Goal: Task Accomplishment & Management: Complete application form

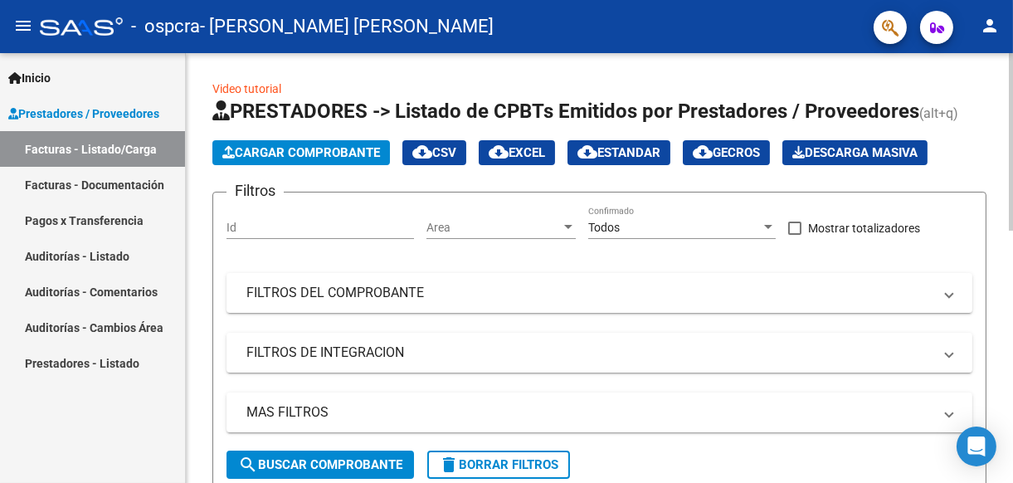
click at [272, 149] on span "Cargar Comprobante" at bounding box center [301, 152] width 158 height 15
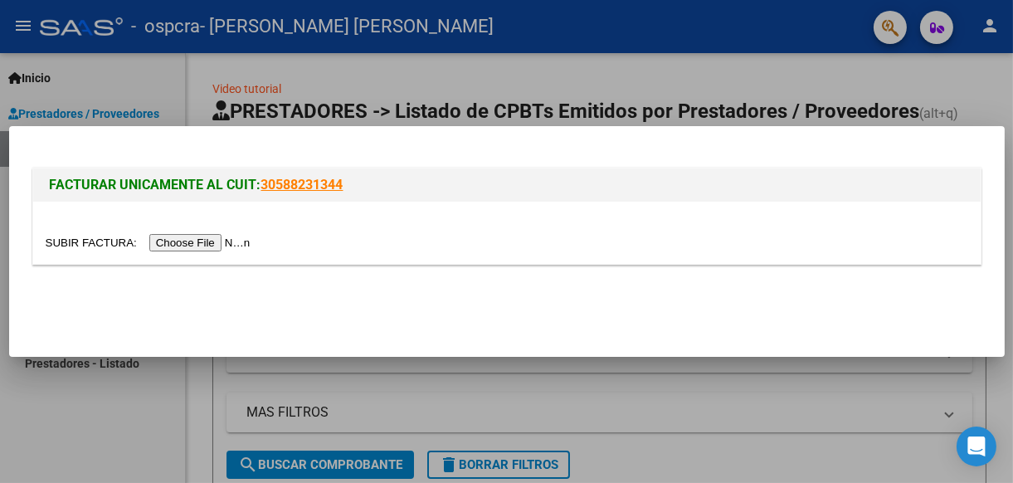
click at [188, 241] on input "file" at bounding box center [151, 242] width 210 height 17
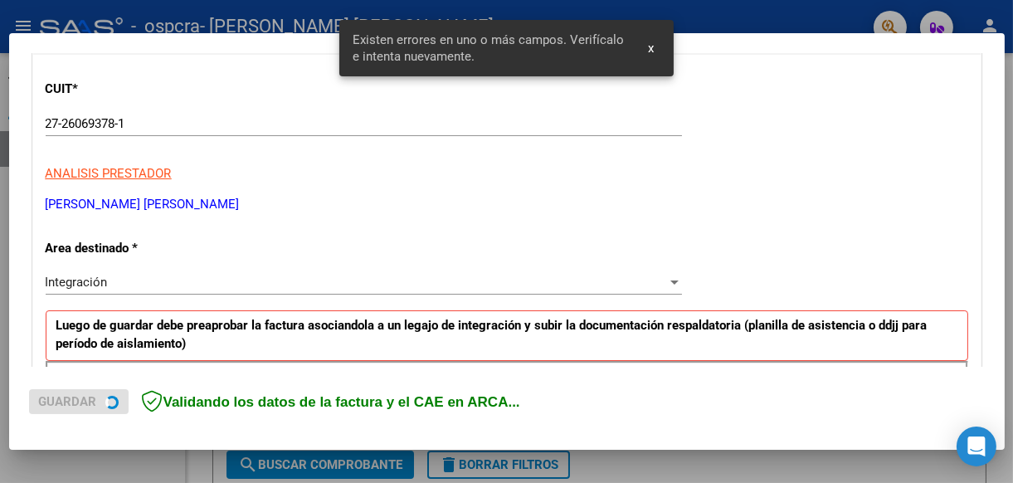
scroll to position [386, 0]
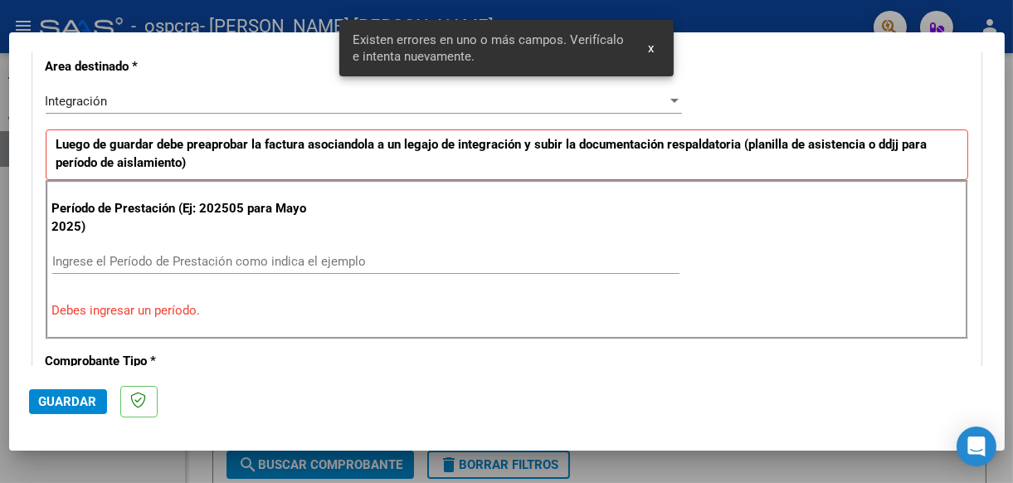
click at [147, 257] on input "Ingrese el Período de Prestación como indica el ejemplo" at bounding box center [365, 261] width 627 height 15
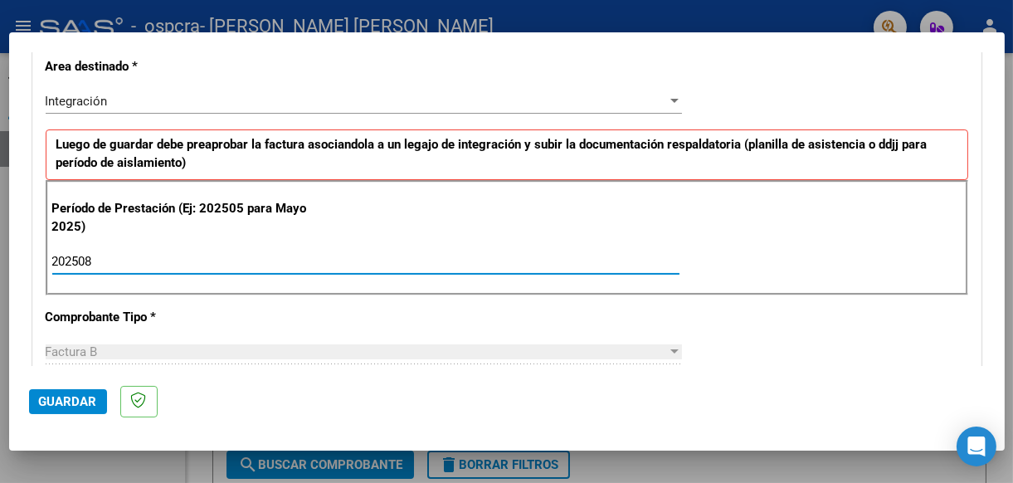
type input "202508"
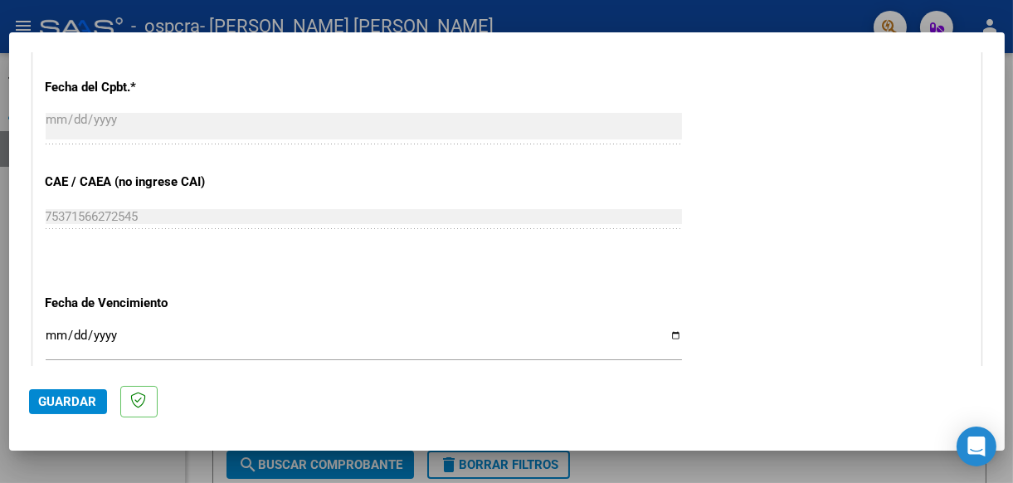
scroll to position [942, 0]
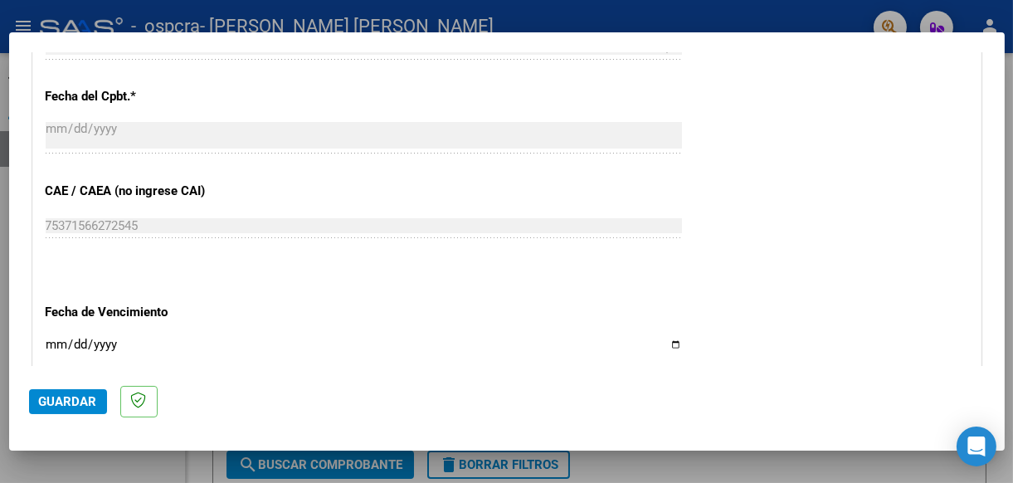
click at [666, 341] on input "Ingresar la fecha" at bounding box center [364, 351] width 636 height 27
type input "[DATE]"
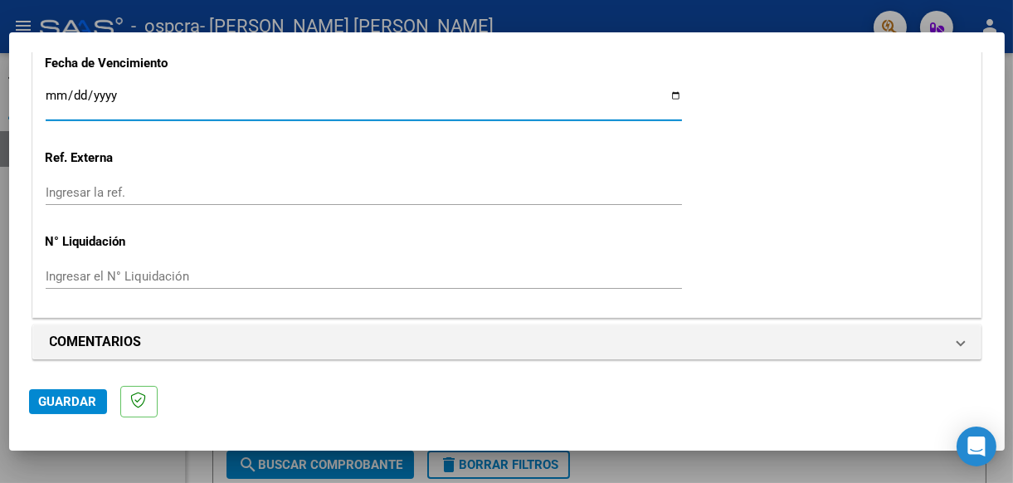
click at [65, 403] on span "Guardar" at bounding box center [68, 401] width 58 height 15
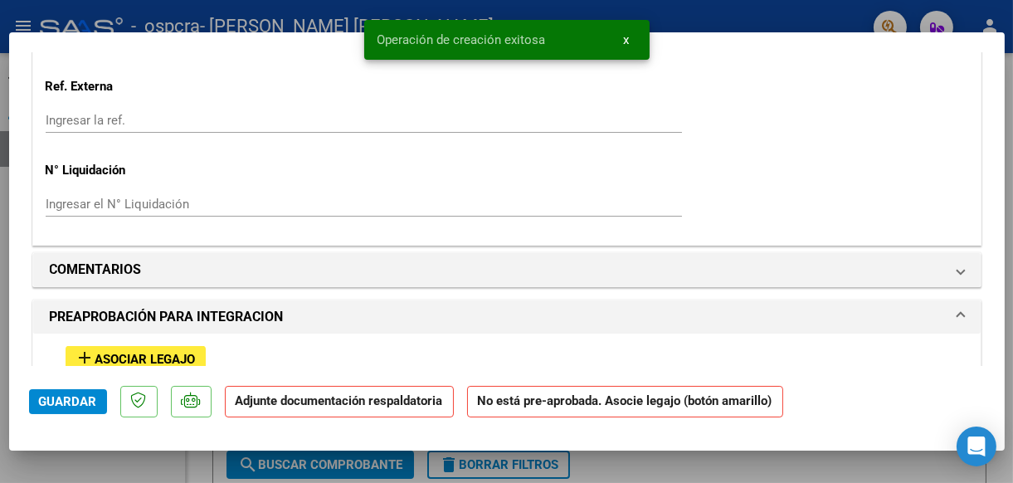
scroll to position [1327, 0]
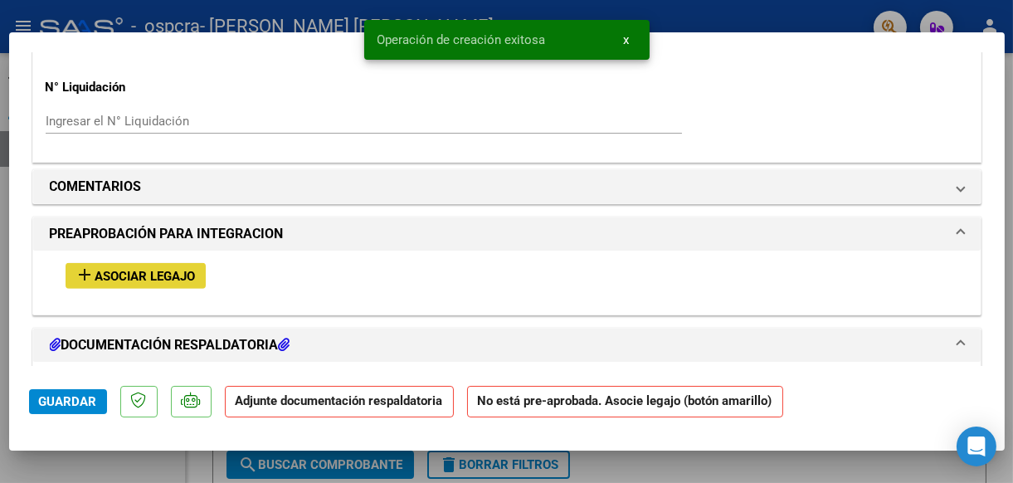
click at [163, 269] on span "Asociar Legajo" at bounding box center [145, 276] width 100 height 15
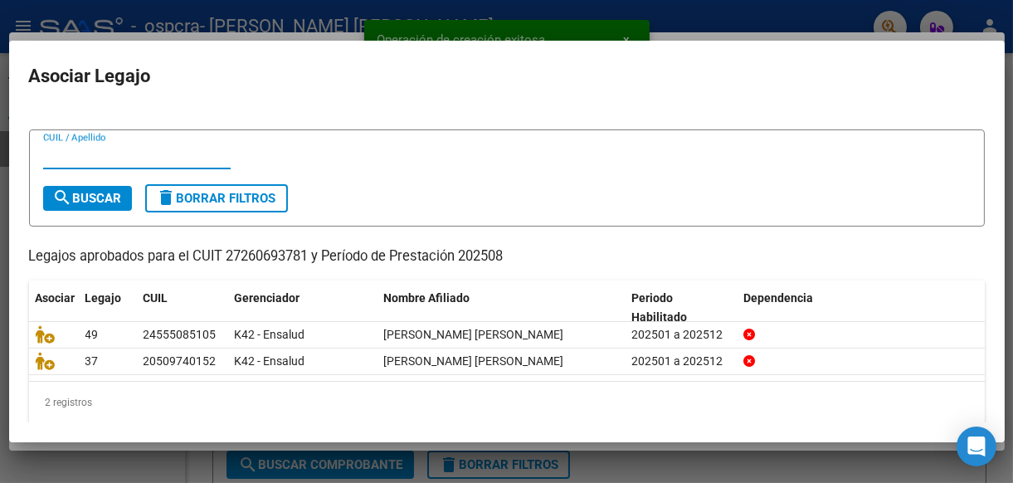
scroll to position [31, 0]
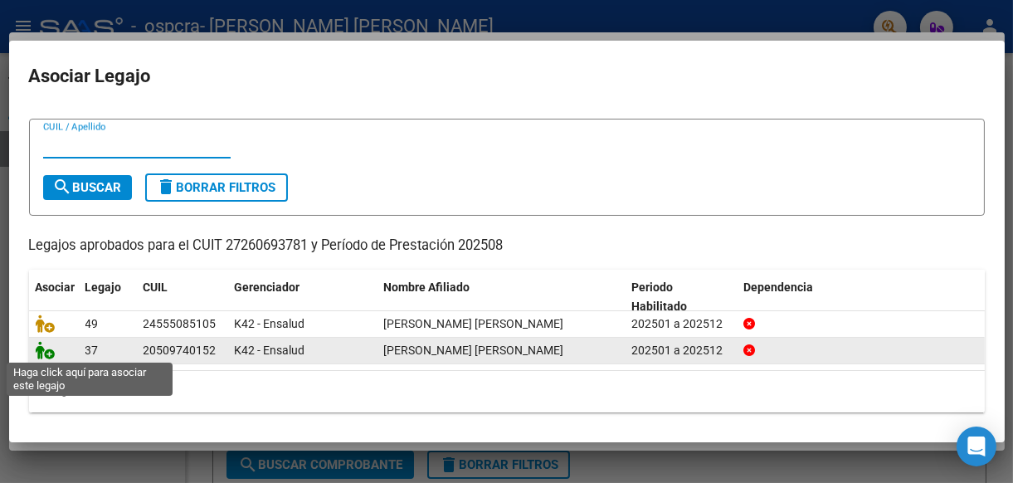
click at [42, 347] on icon at bounding box center [46, 350] width 20 height 18
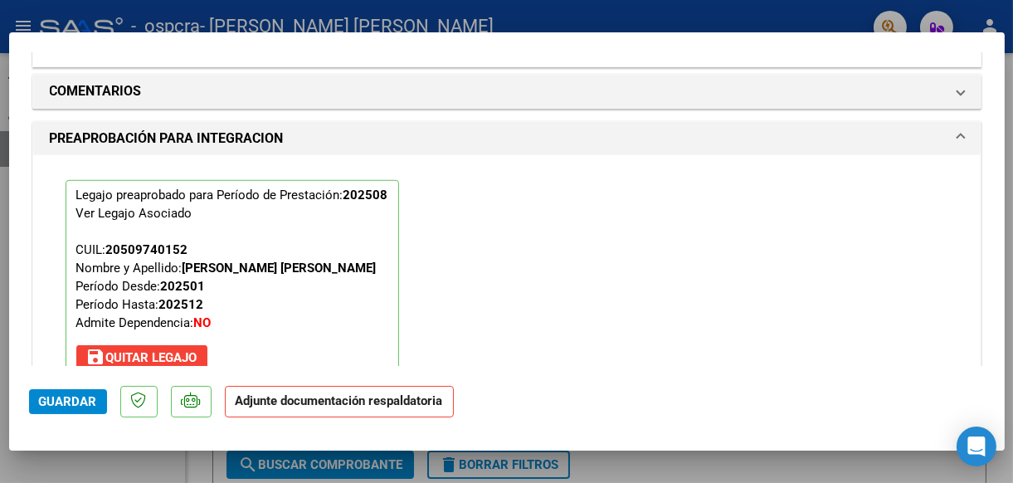
scroll to position [1702, 0]
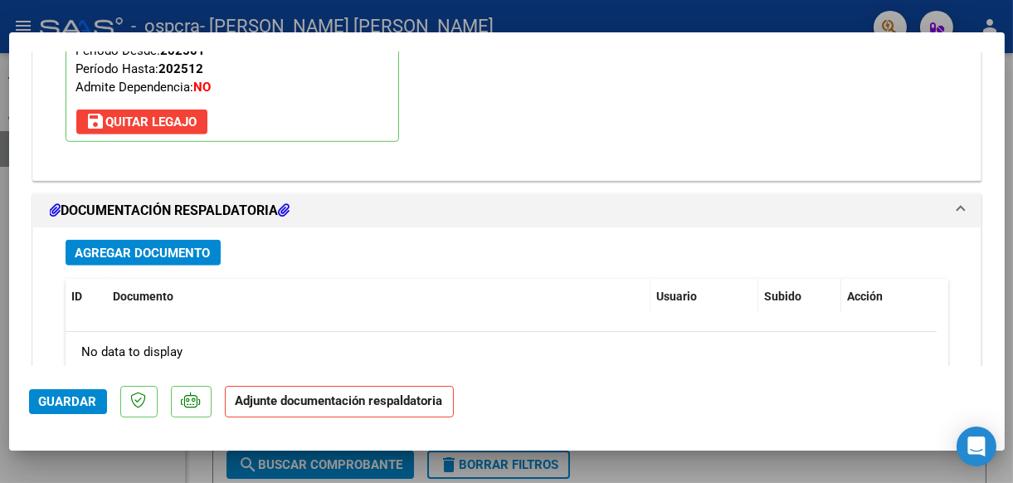
click at [147, 249] on span "Agregar Documento" at bounding box center [142, 253] width 135 height 15
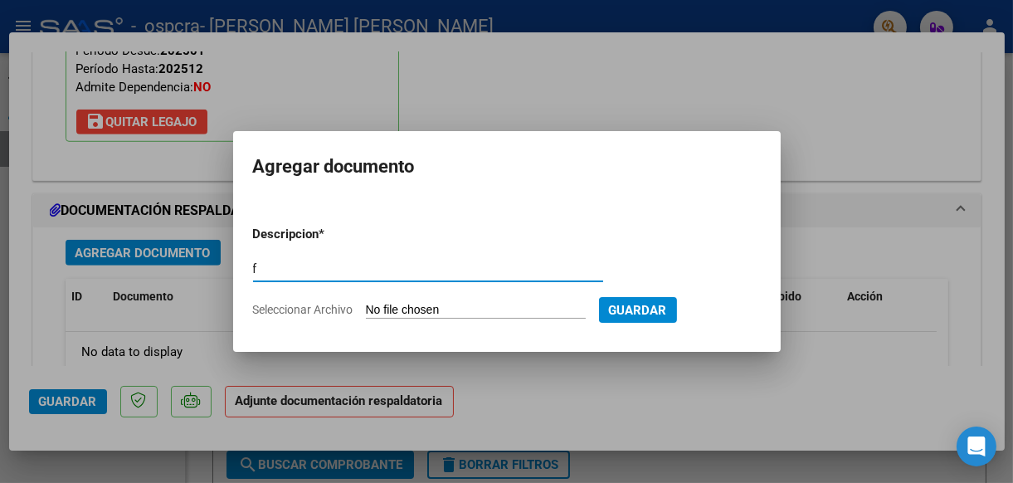
type input "factura"
click at [387, 309] on input "Seleccionar Archivo" at bounding box center [476, 311] width 220 height 16
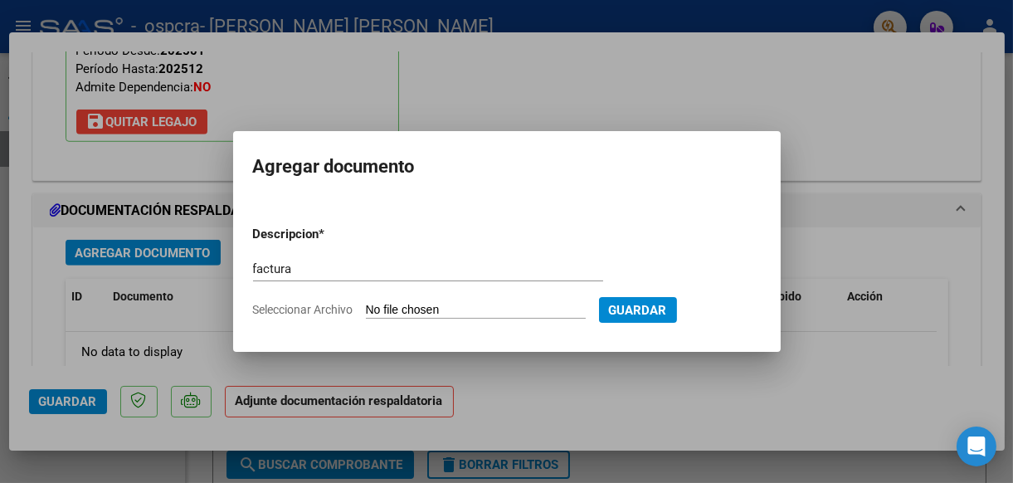
type input "C:\fakepath\[PERSON_NAME].pdf"
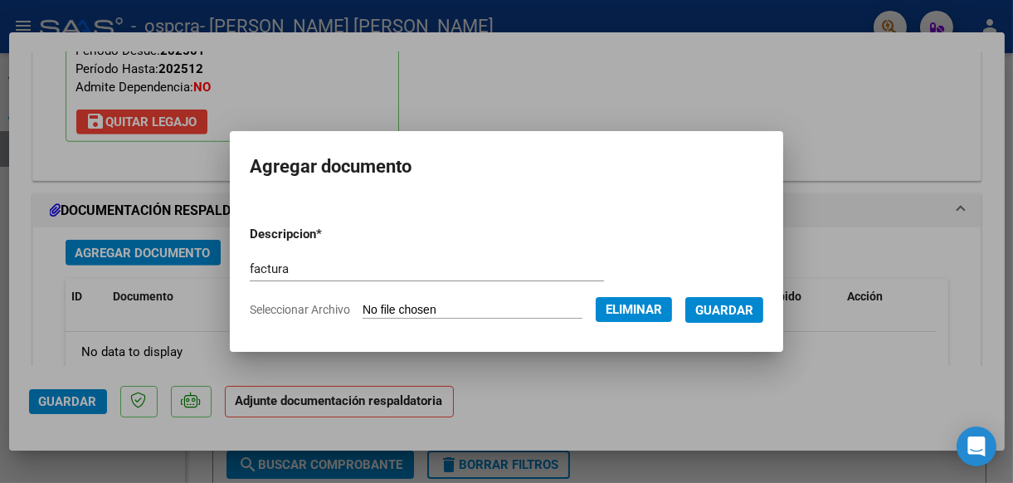
click at [740, 315] on span "Guardar" at bounding box center [724, 310] width 58 height 15
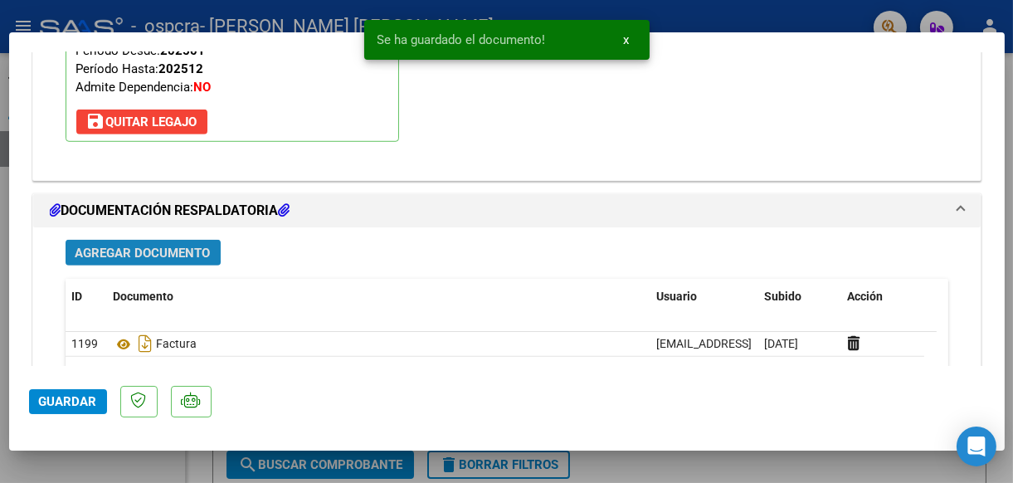
click at [109, 246] on span "Agregar Documento" at bounding box center [142, 253] width 135 height 15
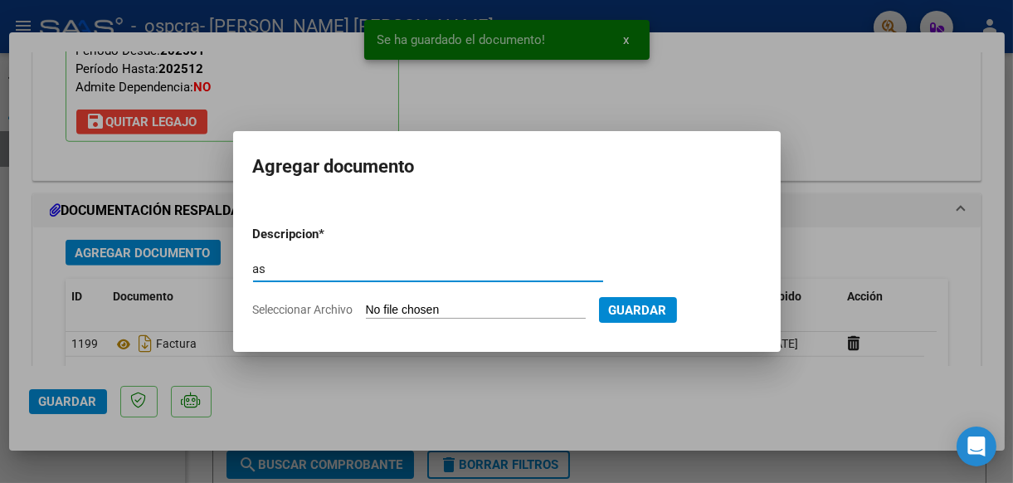
type input "asistencia"
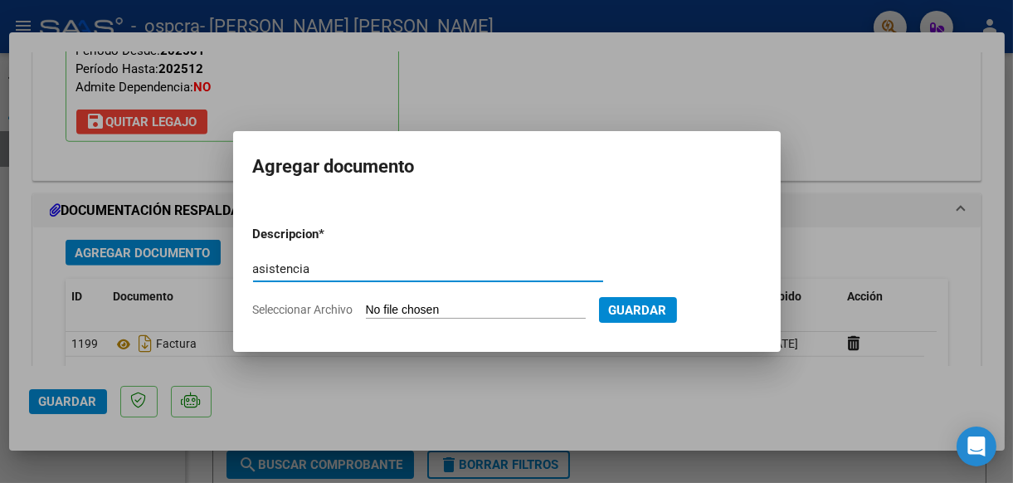
click at [374, 304] on input "Seleccionar Archivo" at bounding box center [476, 311] width 220 height 16
type input "C:\fakepath\[PERSON_NAME] [PERSON_NAME].pdf"
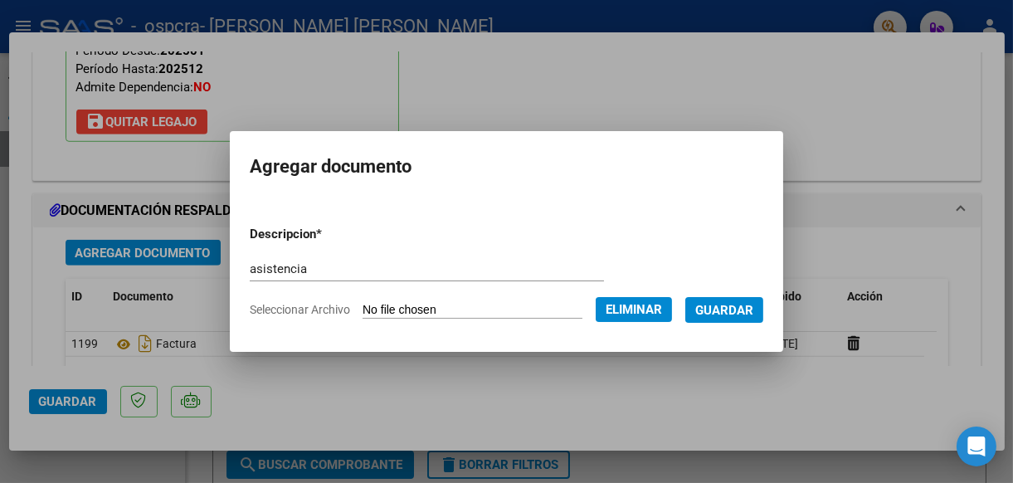
click at [751, 311] on span "Guardar" at bounding box center [724, 310] width 58 height 15
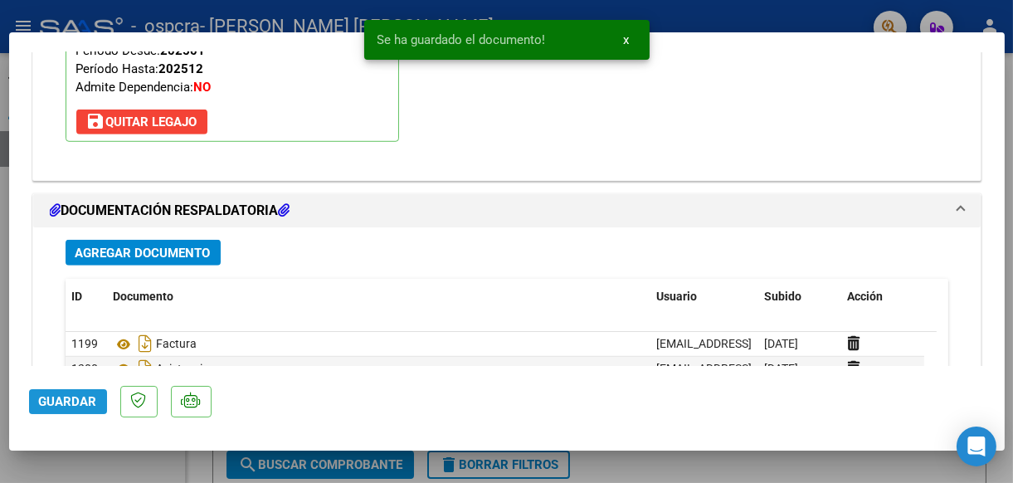
click at [76, 409] on span "Guardar" at bounding box center [68, 401] width 58 height 15
click at [94, 467] on div at bounding box center [506, 241] width 1013 height 483
type input "$ 0,00"
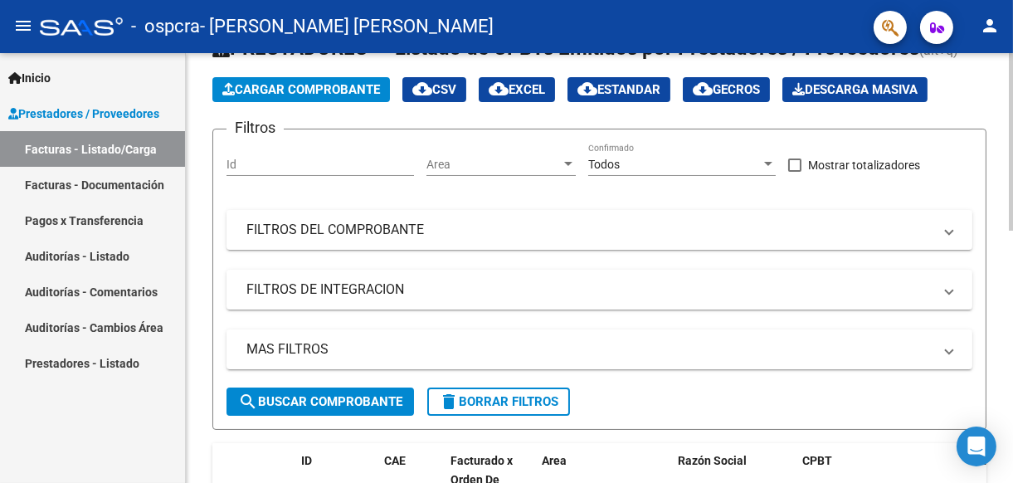
scroll to position [0, 0]
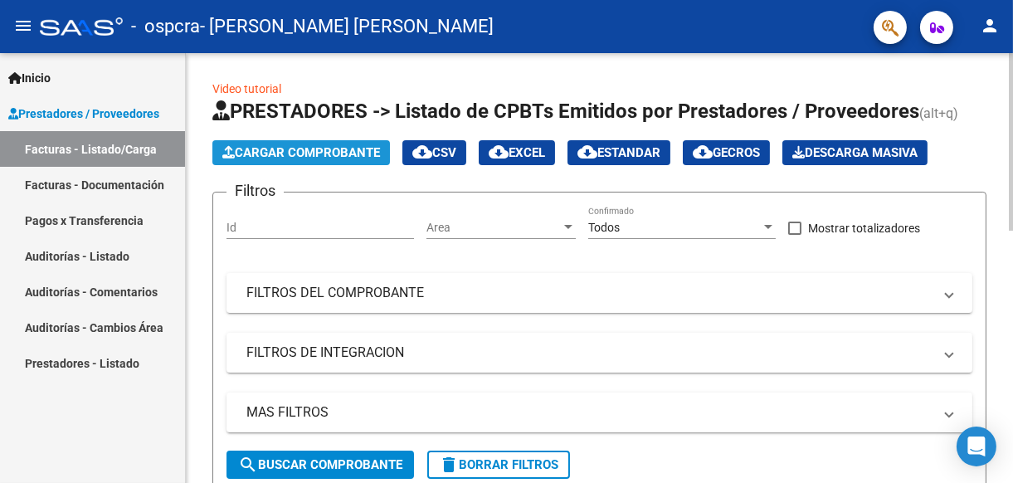
click at [312, 146] on span "Cargar Comprobante" at bounding box center [301, 152] width 158 height 15
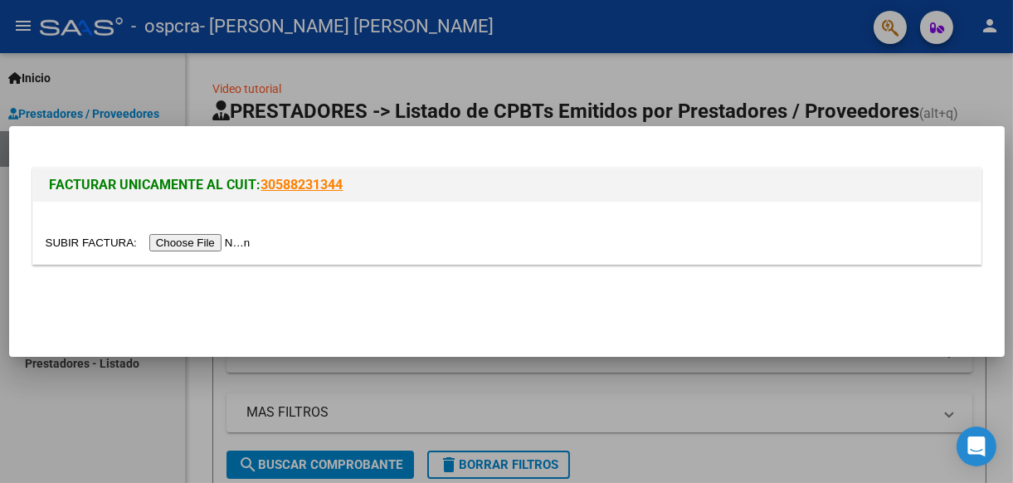
click at [201, 238] on input "file" at bounding box center [151, 242] width 210 height 17
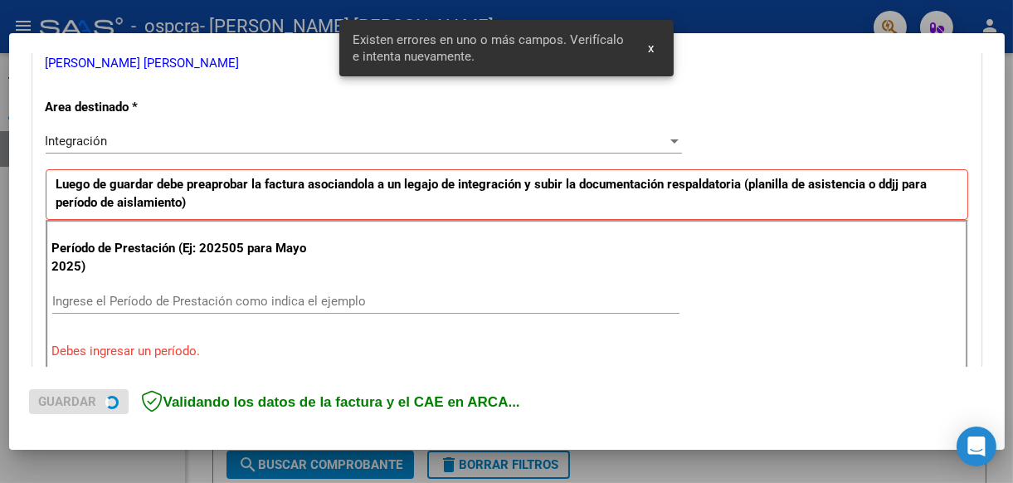
scroll to position [386, 0]
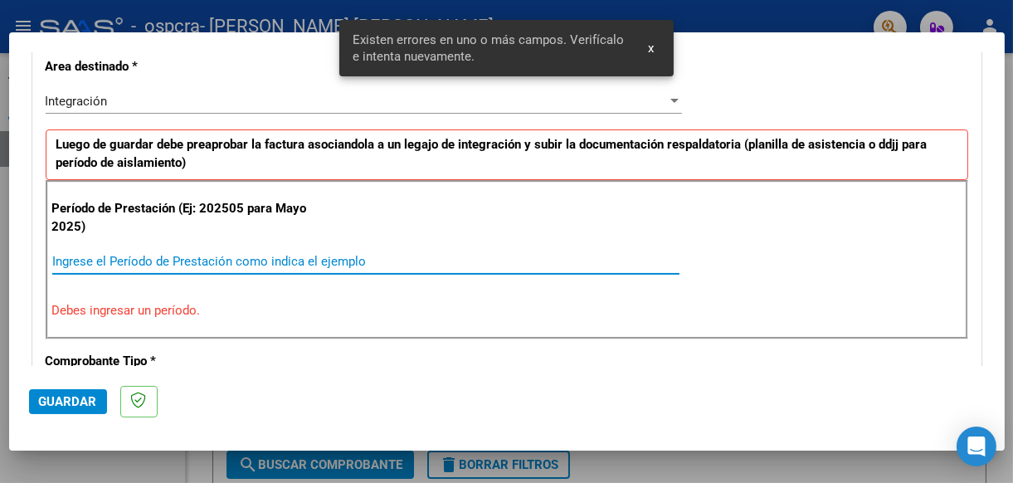
click at [122, 254] on input "Ingrese el Período de Prestación como indica el ejemplo" at bounding box center [365, 261] width 627 height 15
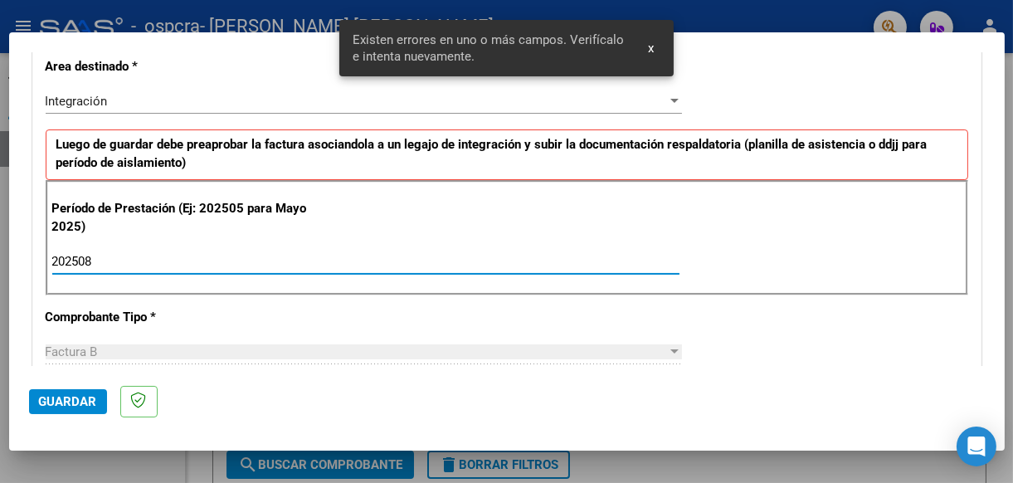
type input "202508"
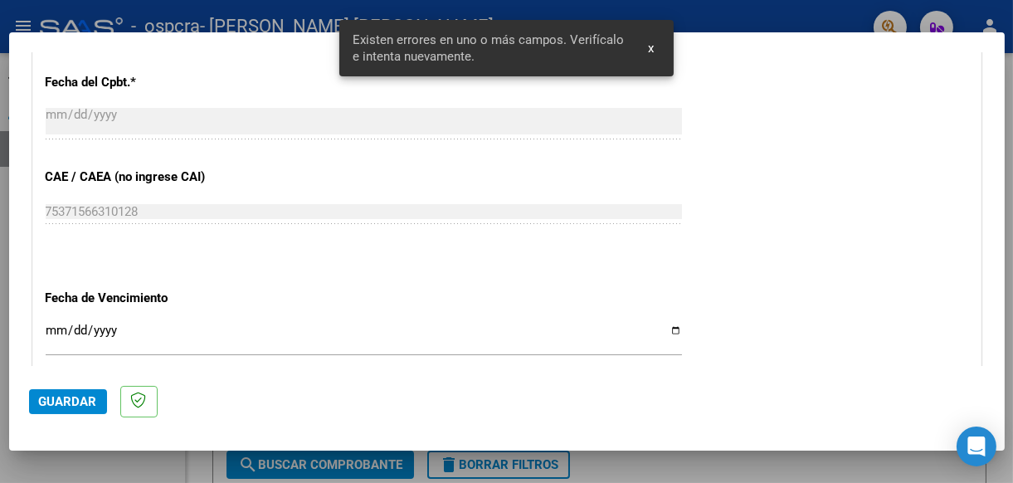
scroll to position [966, 0]
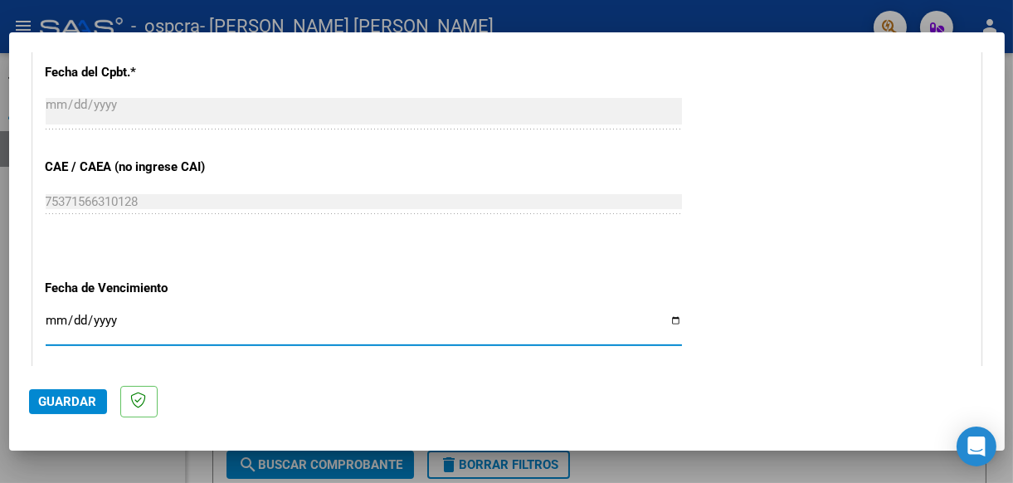
click at [664, 316] on input "Ingresar la fecha" at bounding box center [364, 327] width 636 height 27
type input "[DATE]"
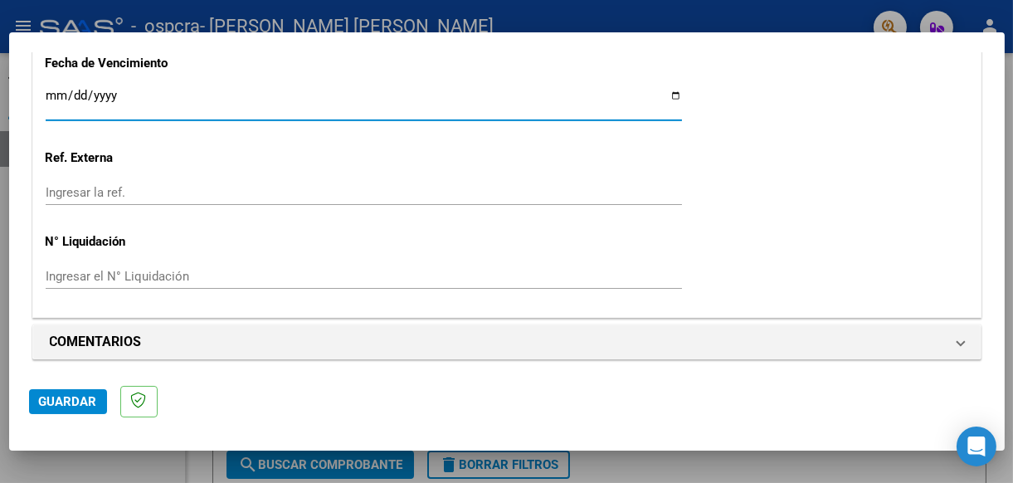
click at [75, 393] on button "Guardar" at bounding box center [68, 401] width 78 height 25
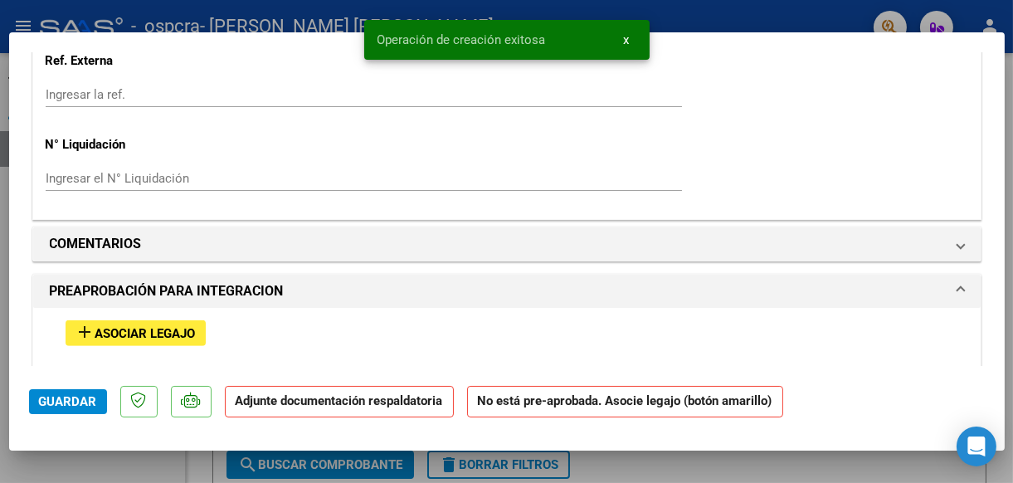
scroll to position [1327, 0]
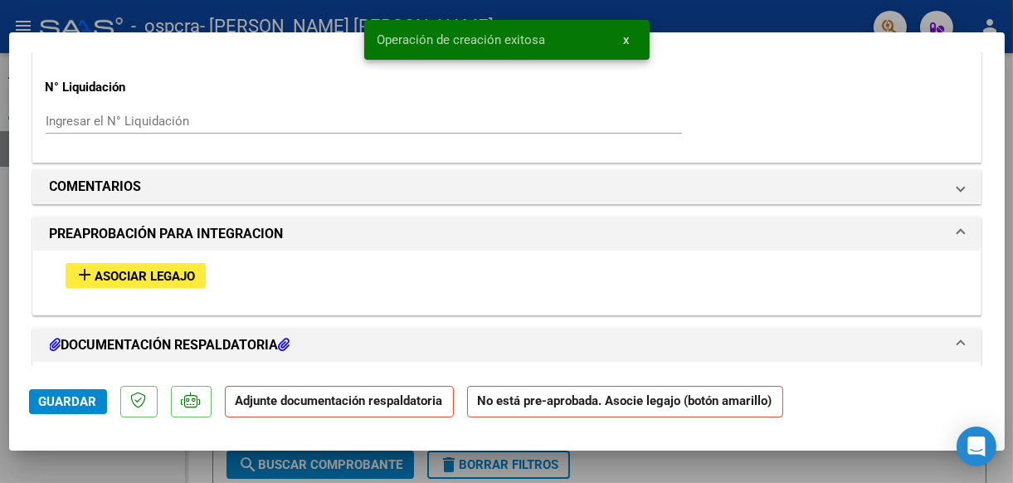
click at [108, 269] on span "Asociar Legajo" at bounding box center [145, 276] width 100 height 15
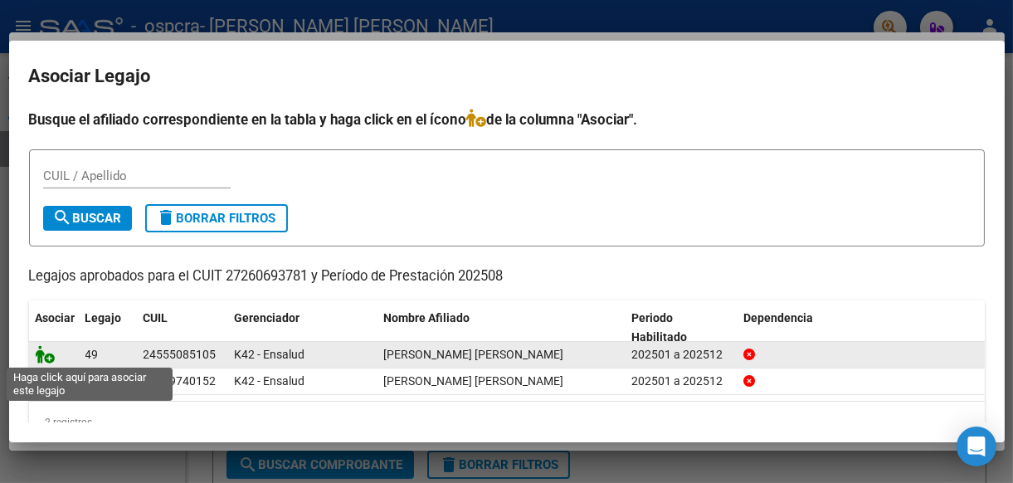
click at [45, 346] on icon at bounding box center [46, 354] width 20 height 18
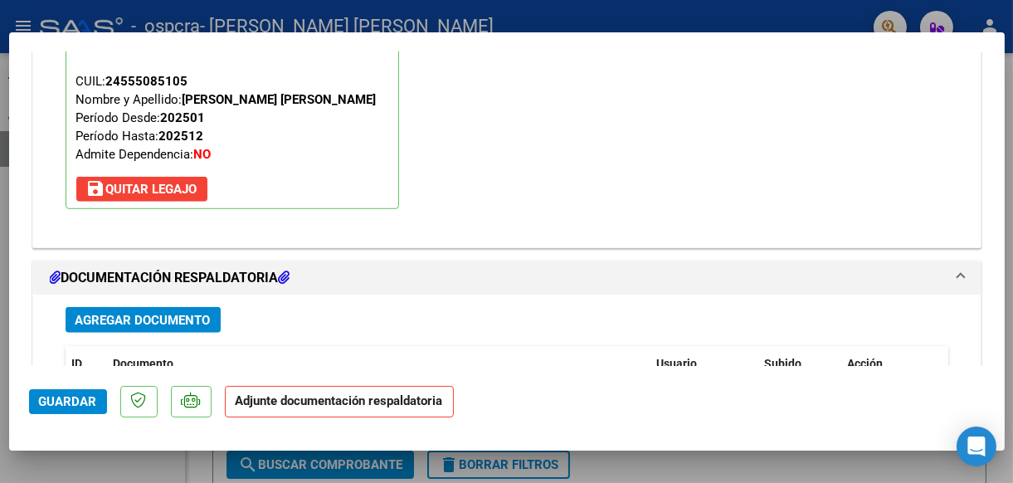
scroll to position [1660, 0]
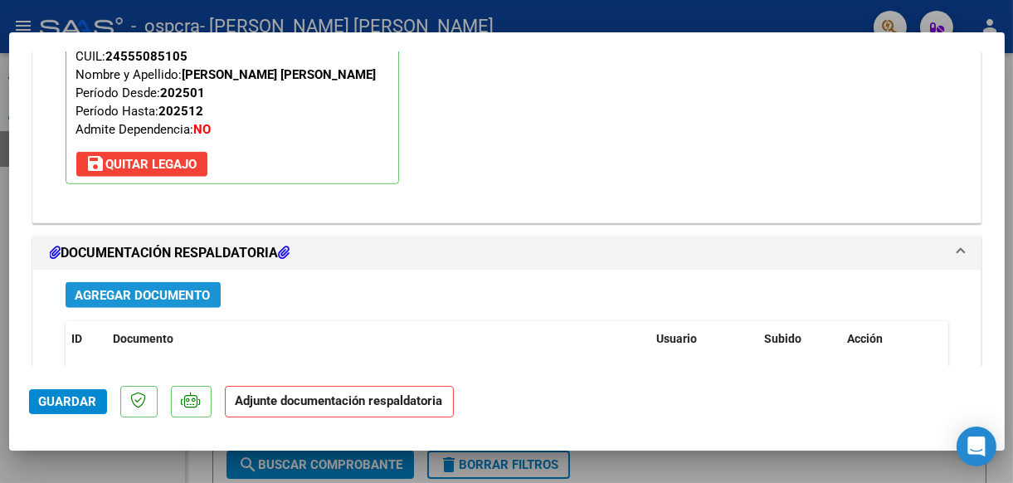
click at [139, 288] on span "Agregar Documento" at bounding box center [142, 295] width 135 height 15
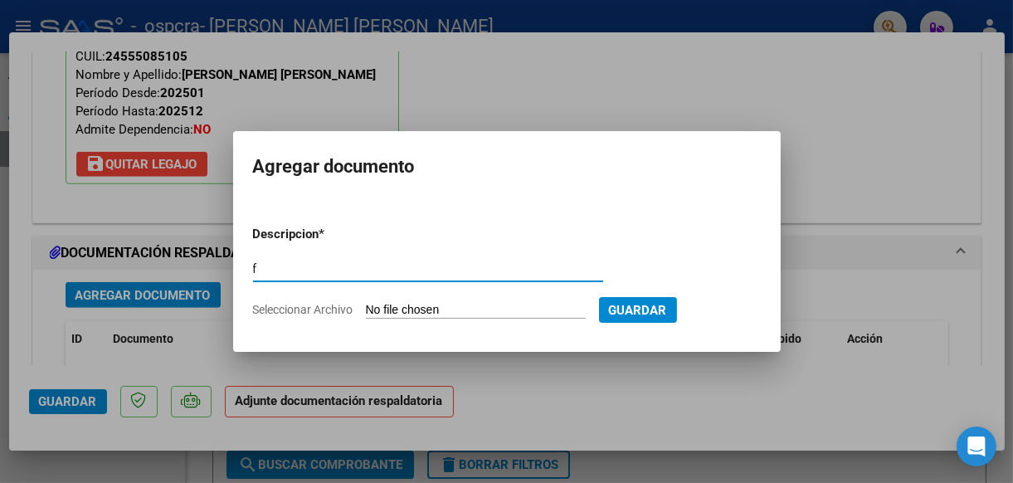
type input "factura"
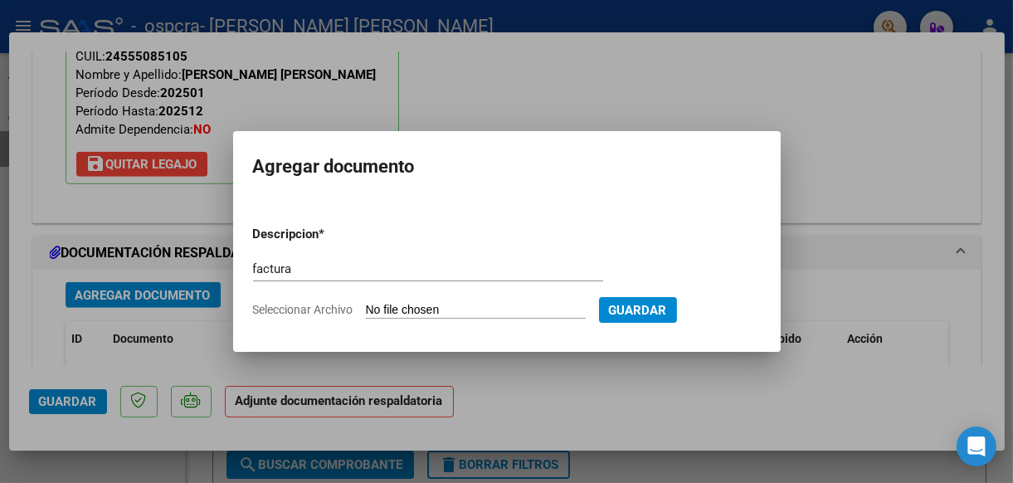
click at [394, 307] on input "Seleccionar Archivo" at bounding box center [476, 311] width 220 height 16
type input "C:\fakepath\veron.pdf"
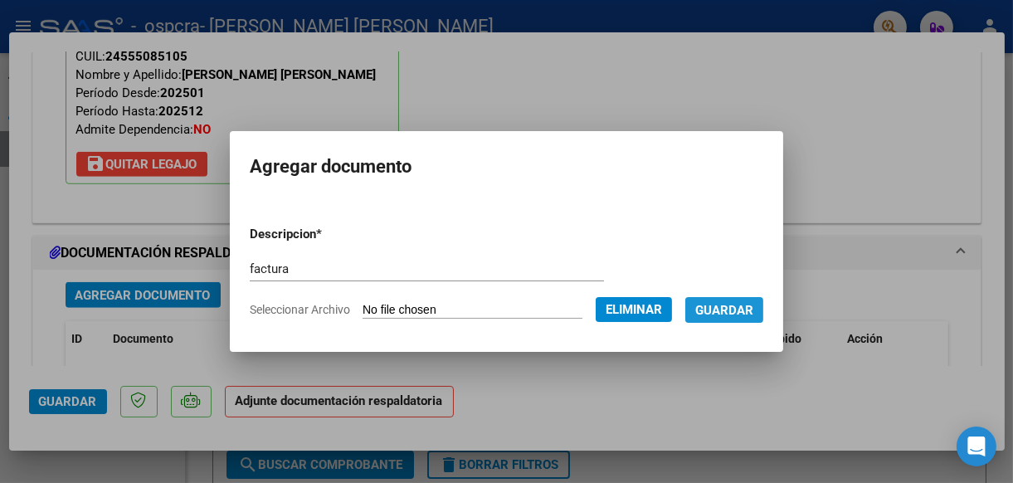
click at [753, 307] on span "Guardar" at bounding box center [724, 310] width 58 height 15
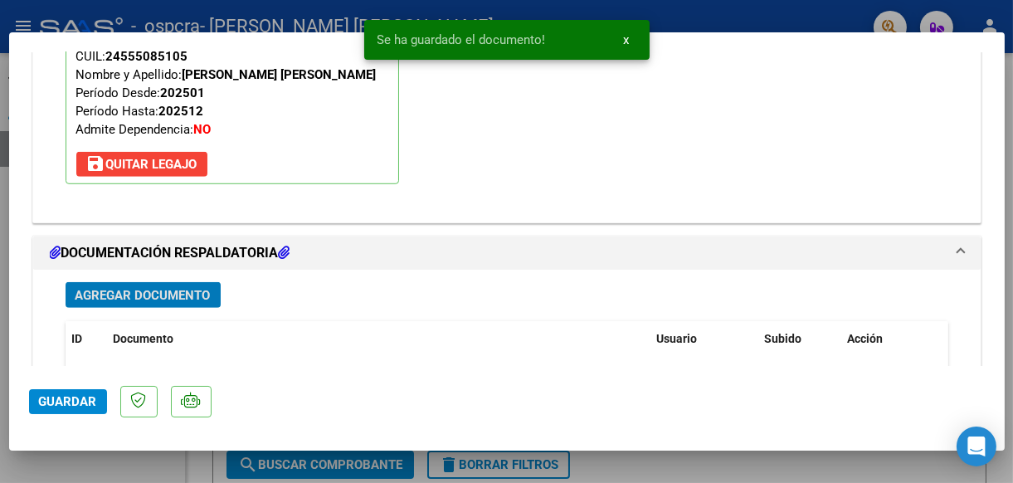
click at [141, 288] on span "Agregar Documento" at bounding box center [142, 295] width 135 height 15
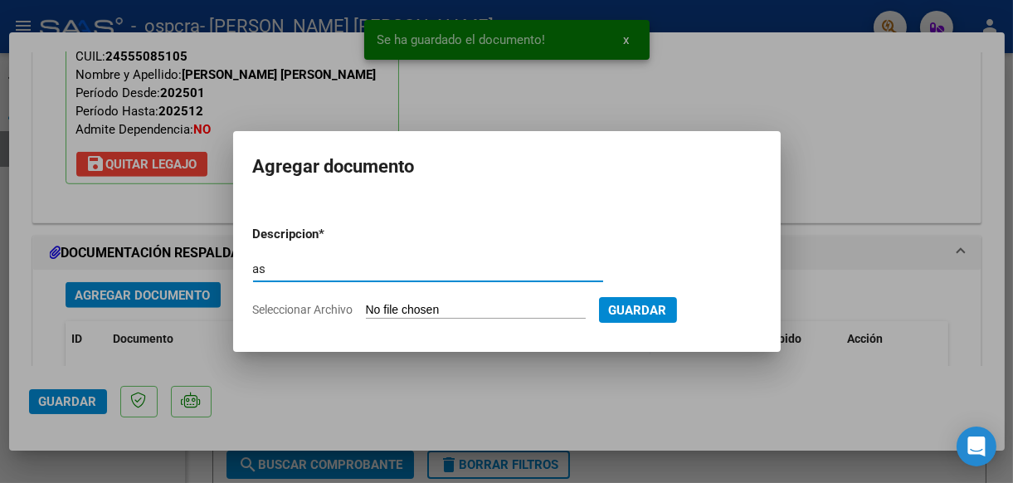
type input "asistencia"
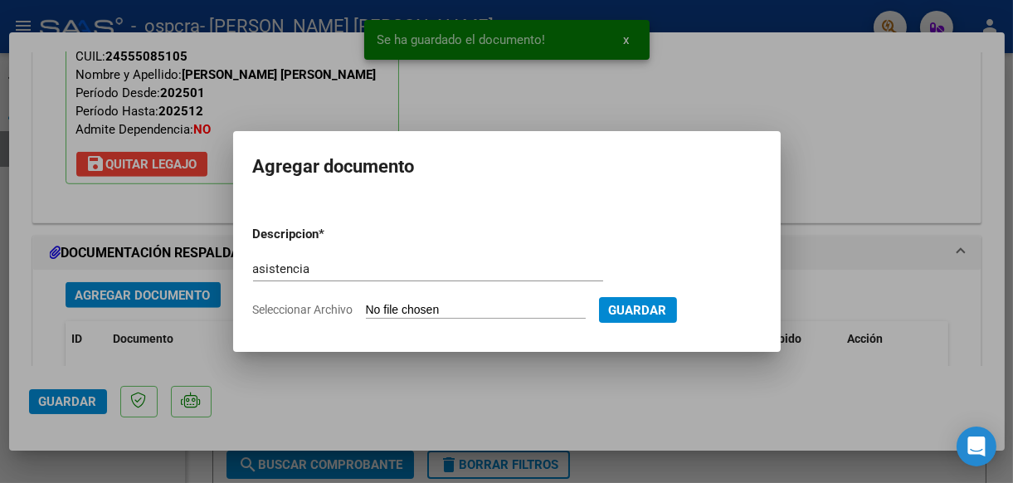
click at [397, 306] on input "Seleccionar Archivo" at bounding box center [476, 311] width 220 height 16
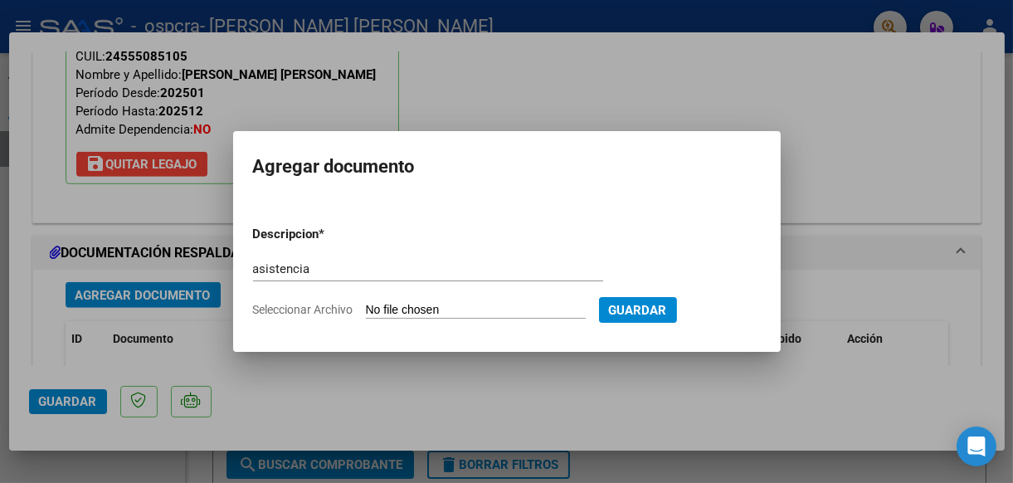
type input "C:\fakepath\[PERSON_NAME].pdf"
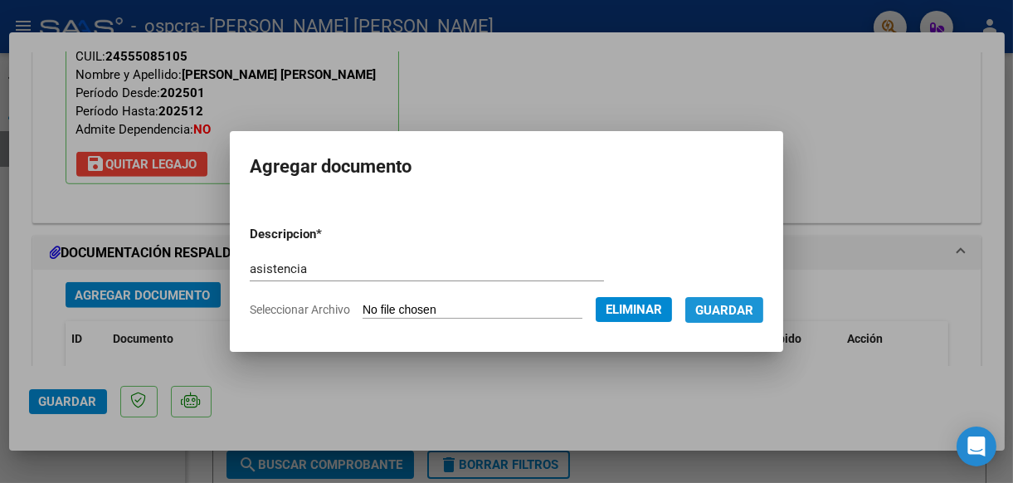
click at [753, 309] on span "Guardar" at bounding box center [724, 310] width 58 height 15
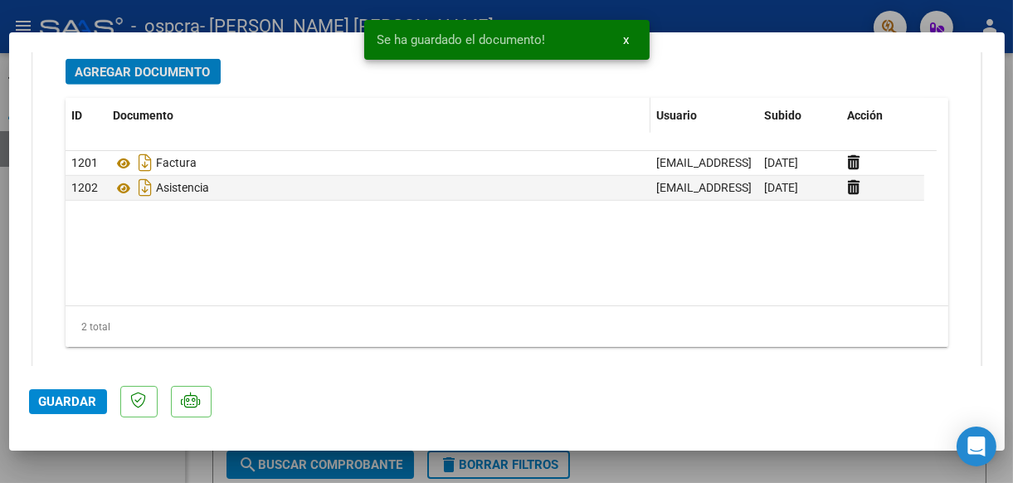
scroll to position [1909, 0]
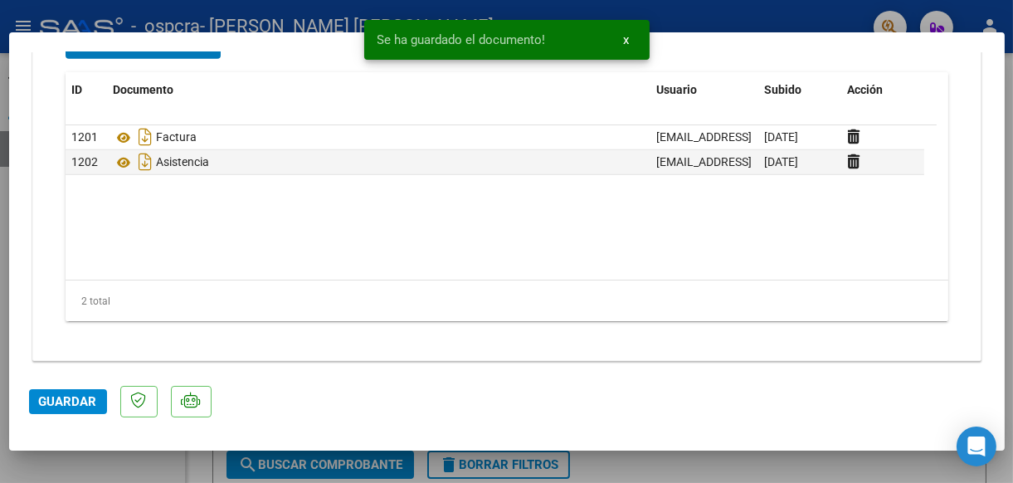
click at [75, 406] on span "Guardar" at bounding box center [68, 401] width 58 height 15
click at [147, 462] on div at bounding box center [506, 241] width 1013 height 483
type input "$ 0,00"
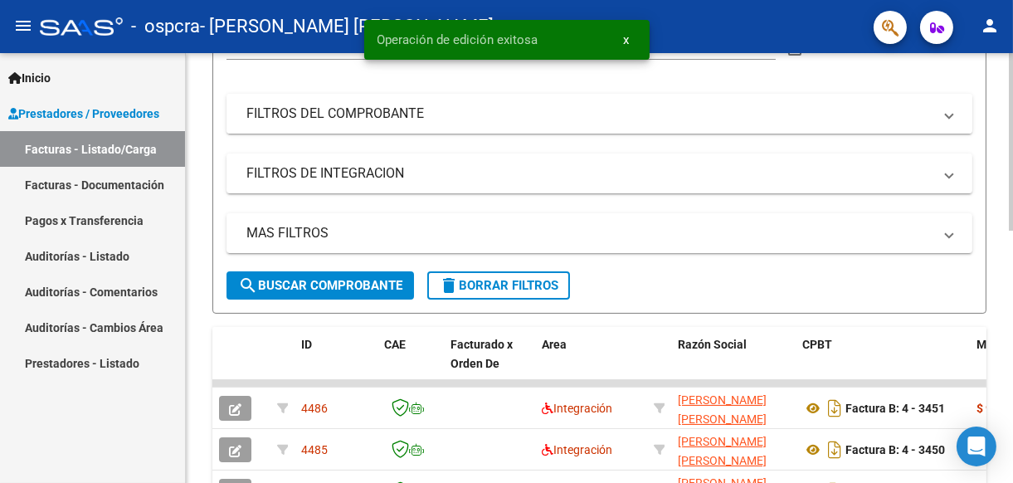
scroll to position [249, 0]
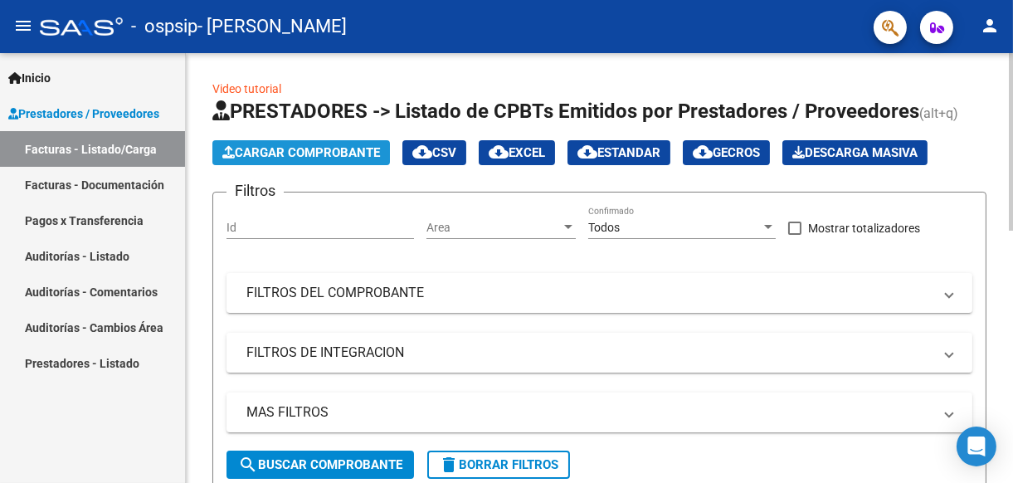
click at [314, 149] on span "Cargar Comprobante" at bounding box center [301, 152] width 158 height 15
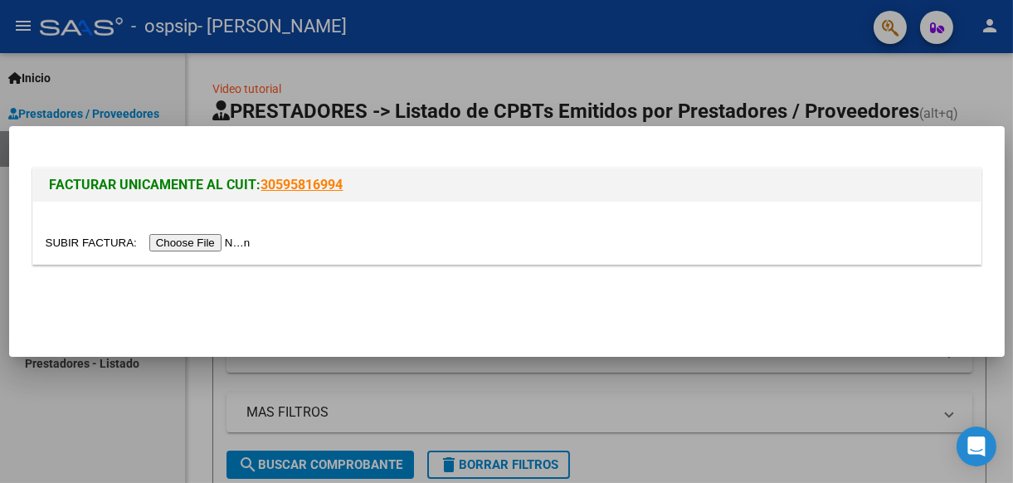
click at [175, 246] on input "file" at bounding box center [151, 242] width 210 height 17
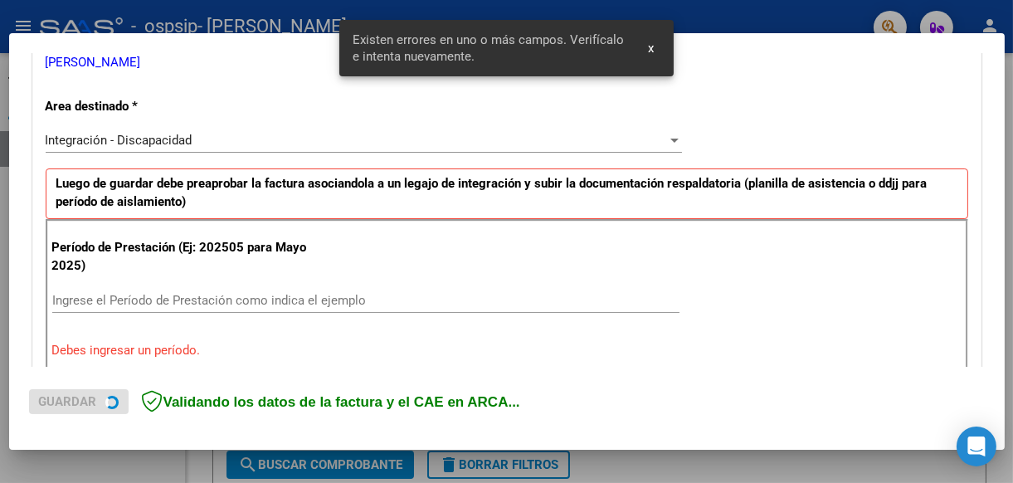
scroll to position [386, 0]
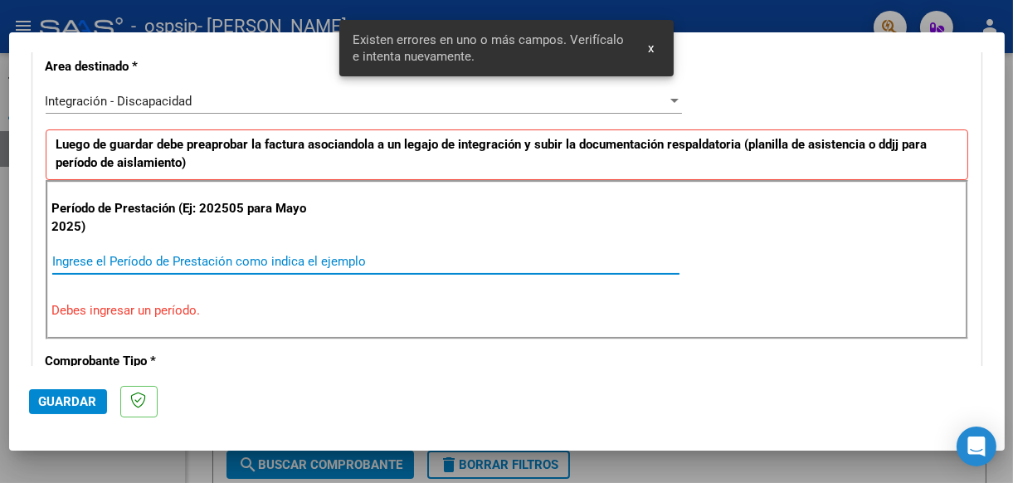
click at [176, 260] on input "Ingrese el Período de Prestación como indica el ejemplo" at bounding box center [365, 261] width 627 height 15
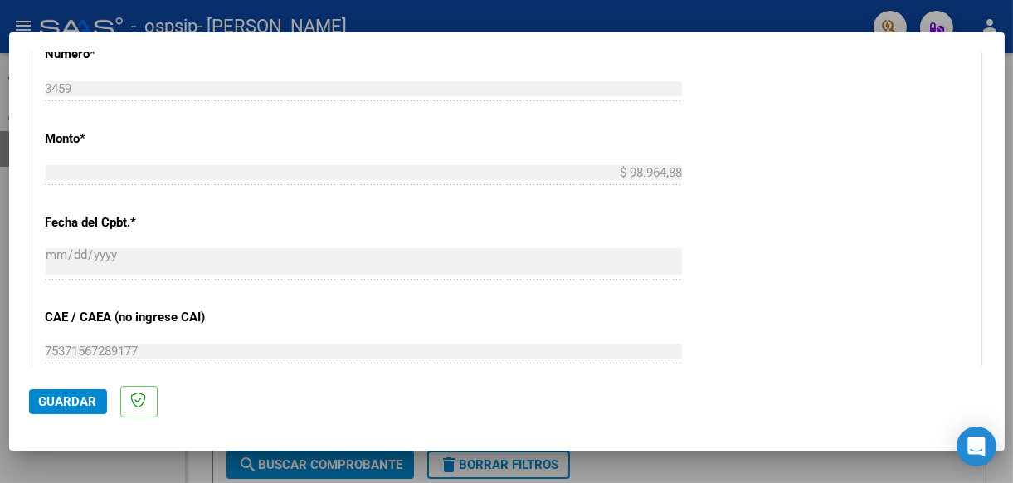
scroll to position [1132, 0]
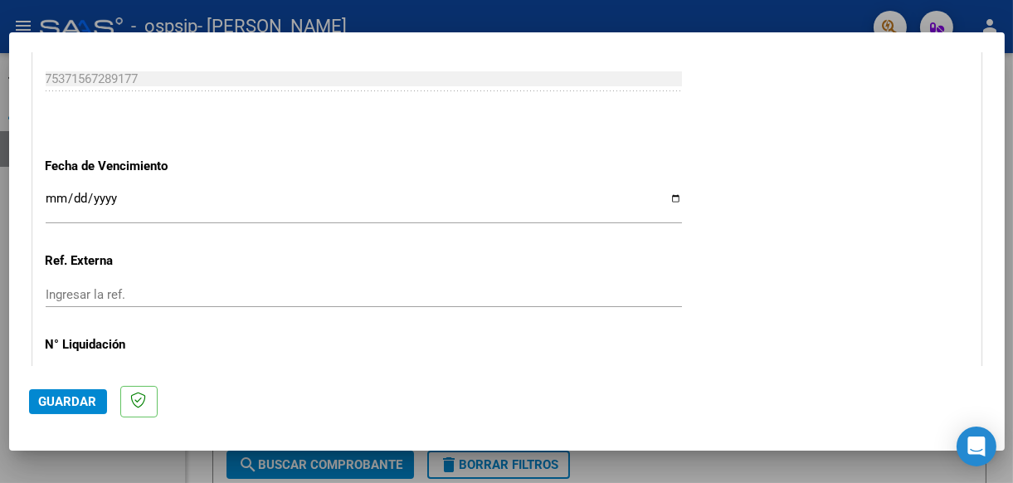
type input "2025208"
click at [666, 192] on input "Ingresar la fecha" at bounding box center [364, 205] width 636 height 27
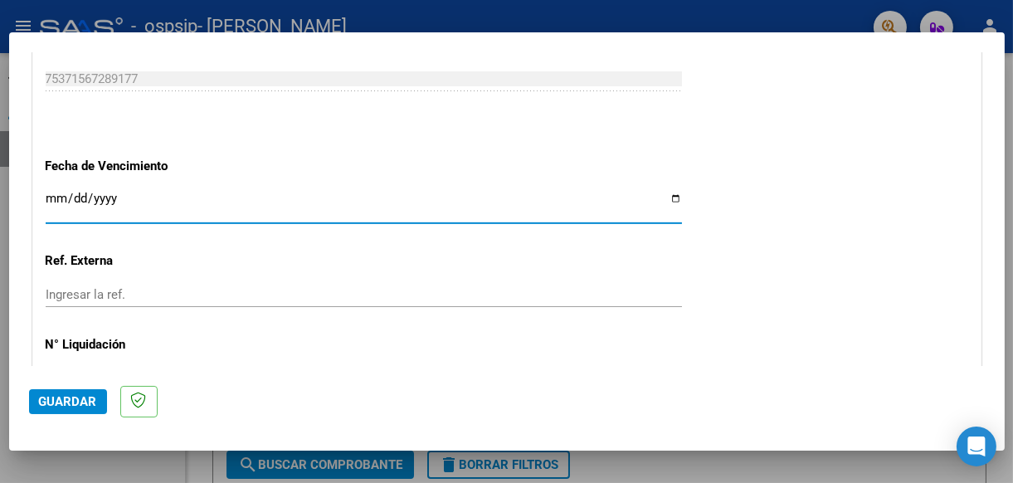
type input "[DATE]"
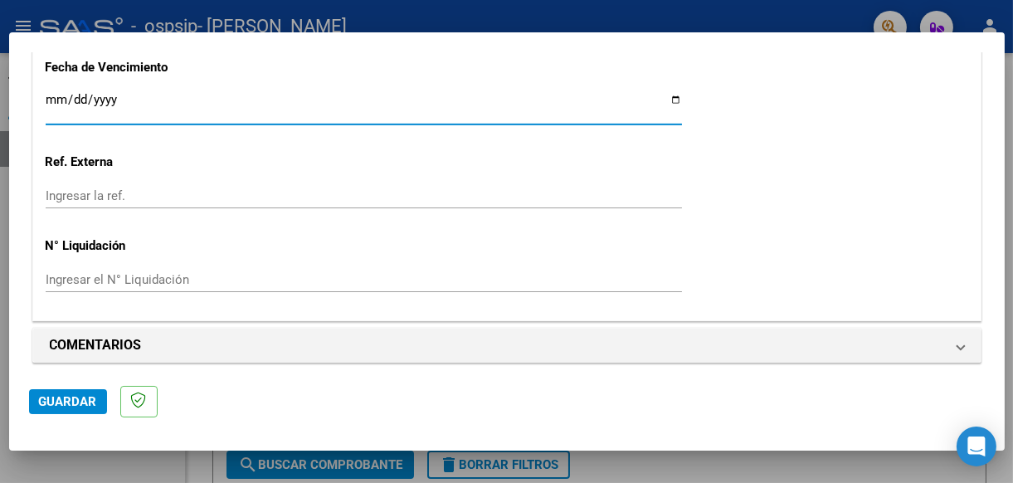
scroll to position [1234, 0]
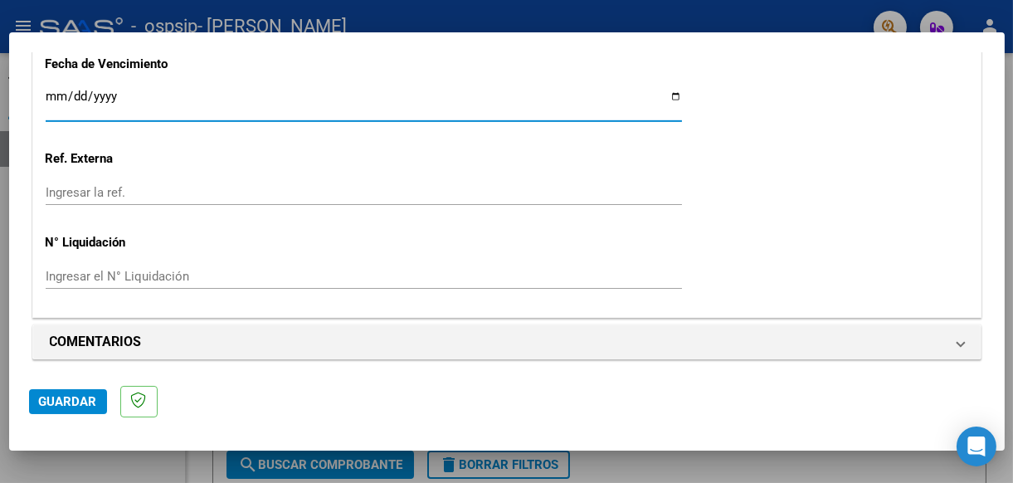
click at [71, 396] on span "Guardar" at bounding box center [68, 401] width 58 height 15
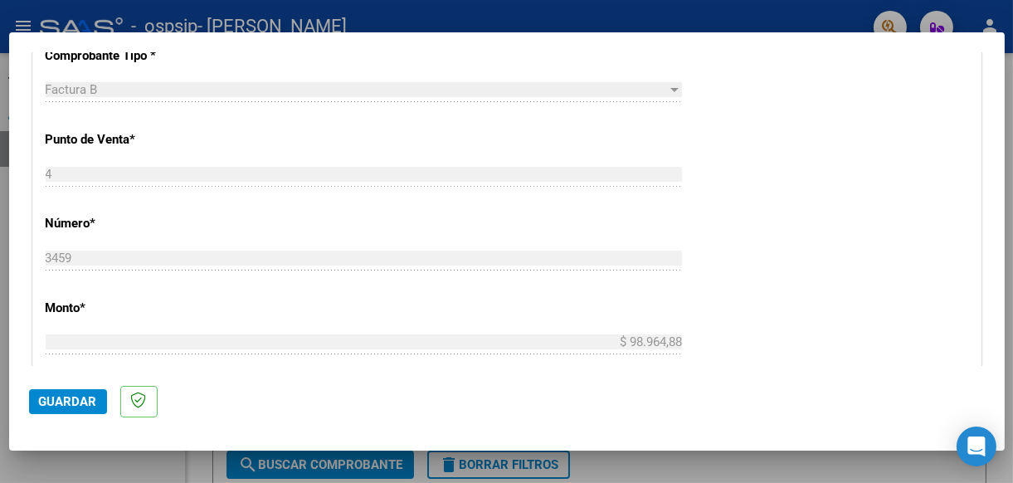
scroll to position [488, 0]
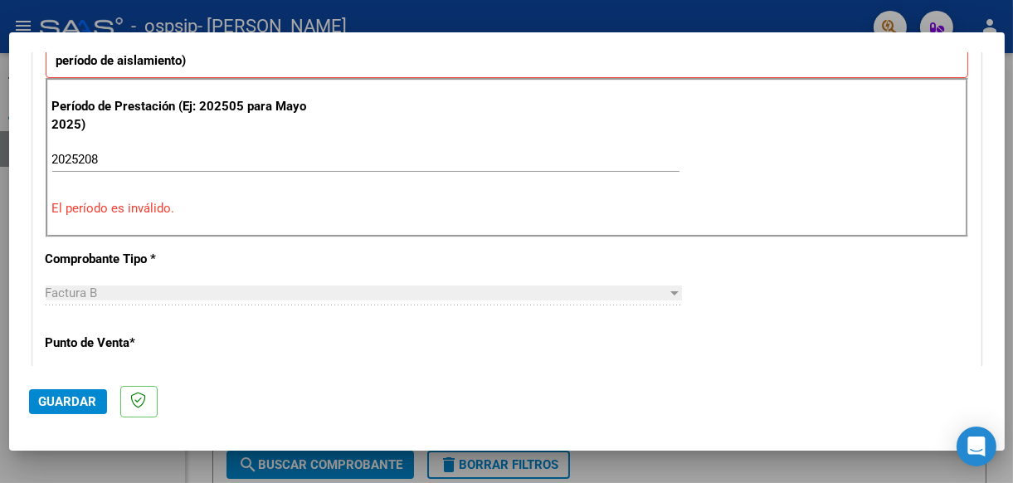
click at [95, 153] on input "2025208" at bounding box center [365, 159] width 627 height 15
click at [83, 153] on input "2025208" at bounding box center [365, 159] width 627 height 15
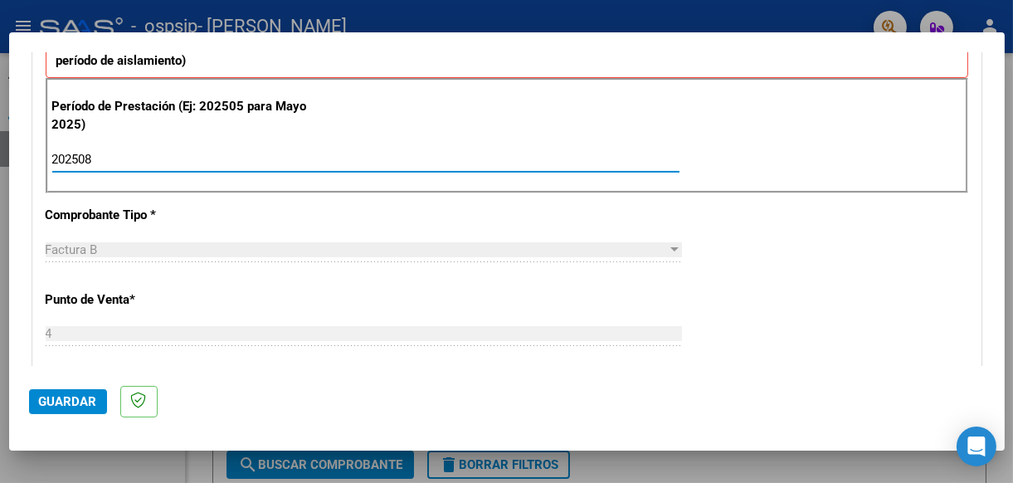
type input "202508"
click at [75, 397] on span "Guardar" at bounding box center [68, 401] width 58 height 15
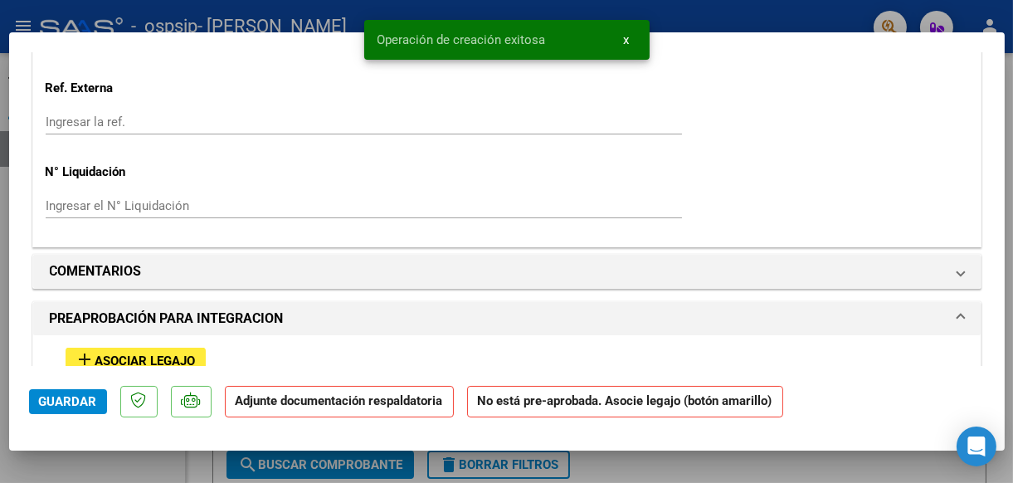
scroll to position [1409, 0]
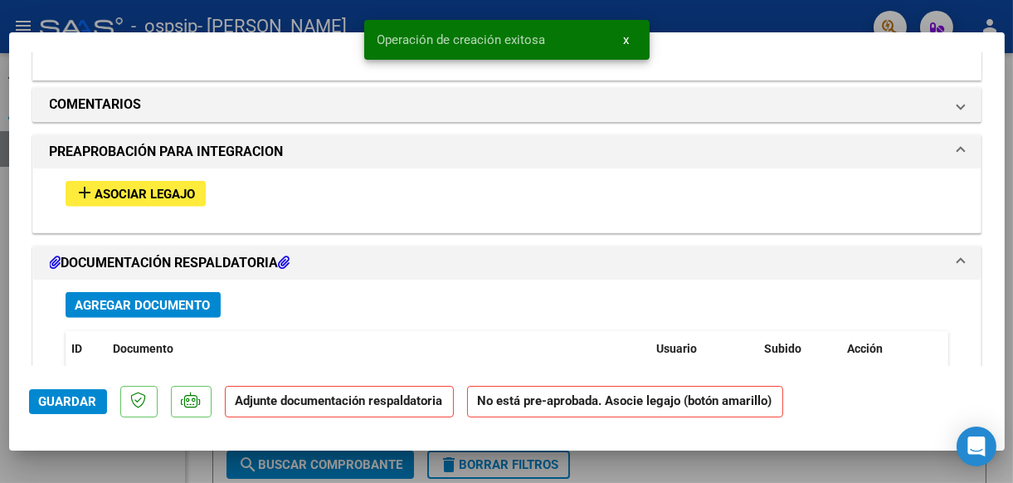
click at [148, 187] on span "Asociar Legajo" at bounding box center [145, 194] width 100 height 15
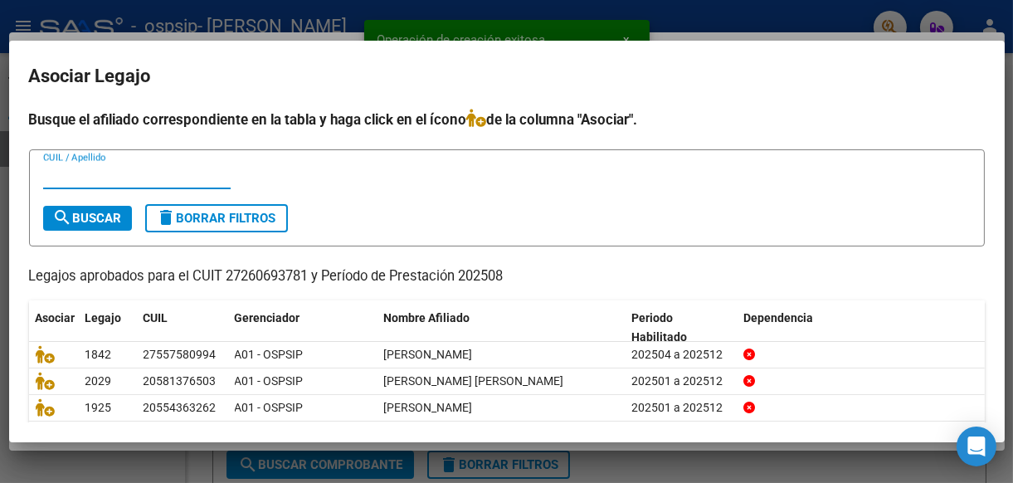
scroll to position [57, 0]
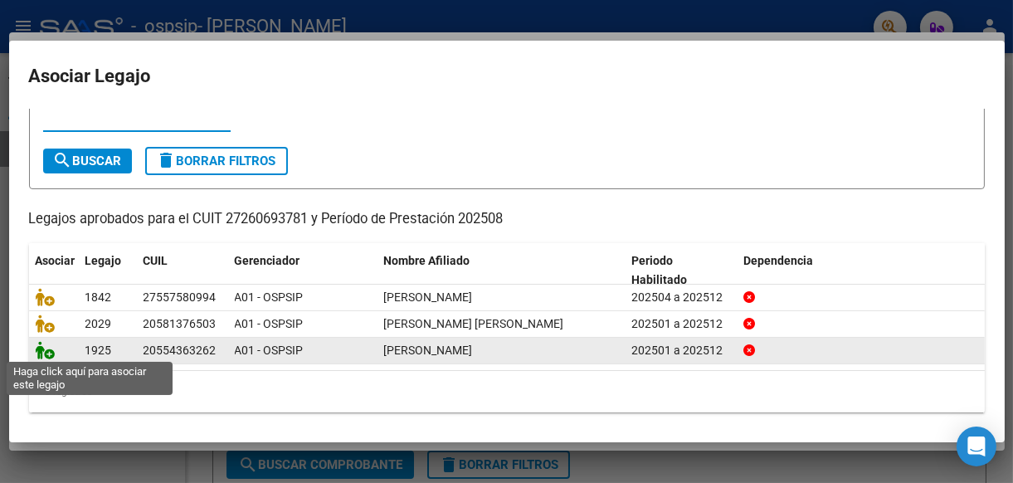
click at [42, 348] on icon at bounding box center [46, 350] width 20 height 18
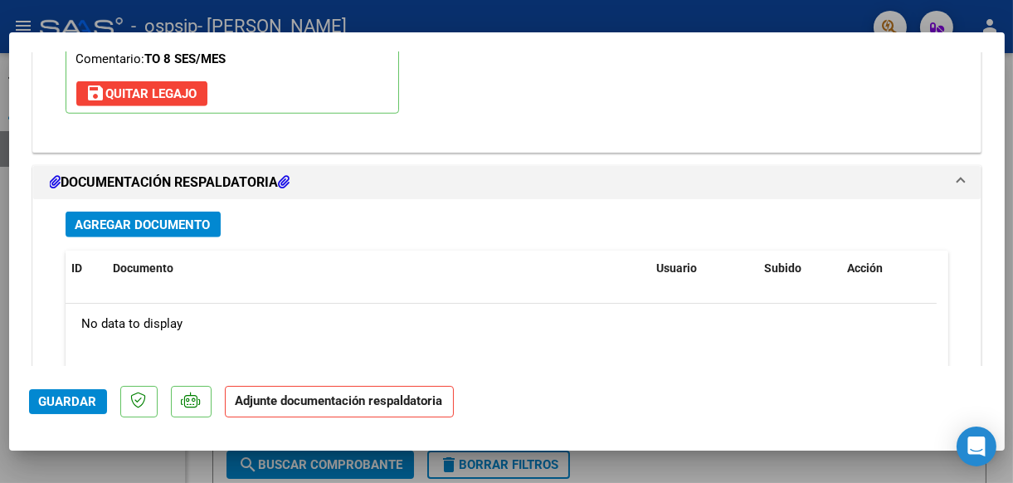
scroll to position [1785, 0]
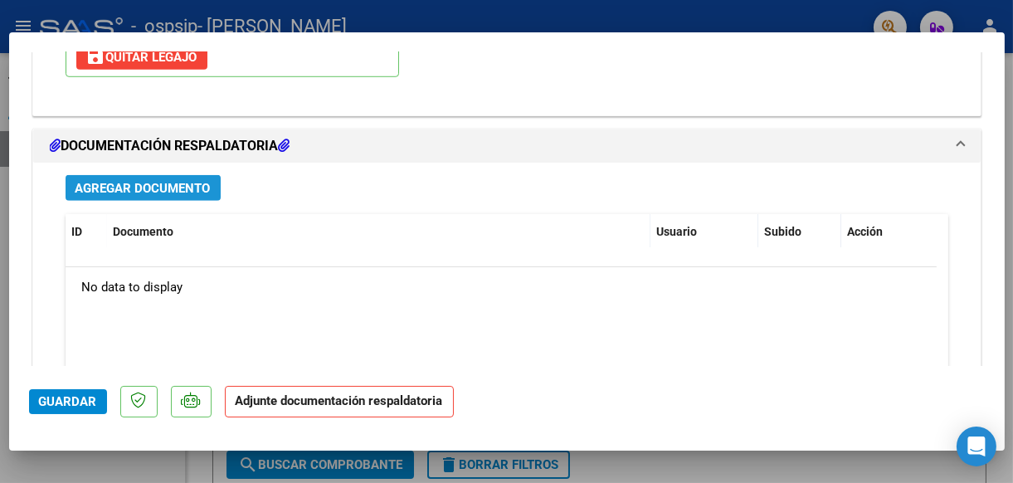
click at [153, 181] on span "Agregar Documento" at bounding box center [142, 188] width 135 height 15
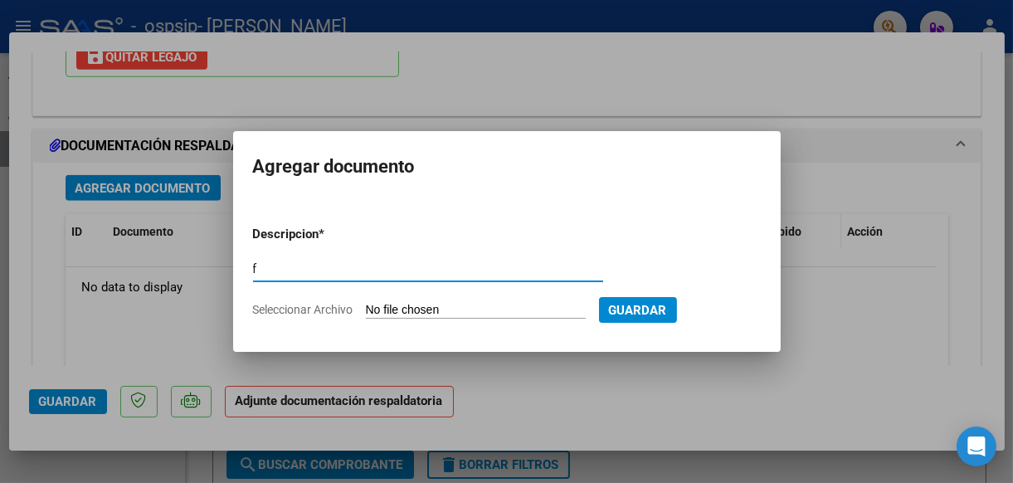
type input "factura"
click at [418, 305] on input "Seleccionar Archivo" at bounding box center [476, 311] width 220 height 16
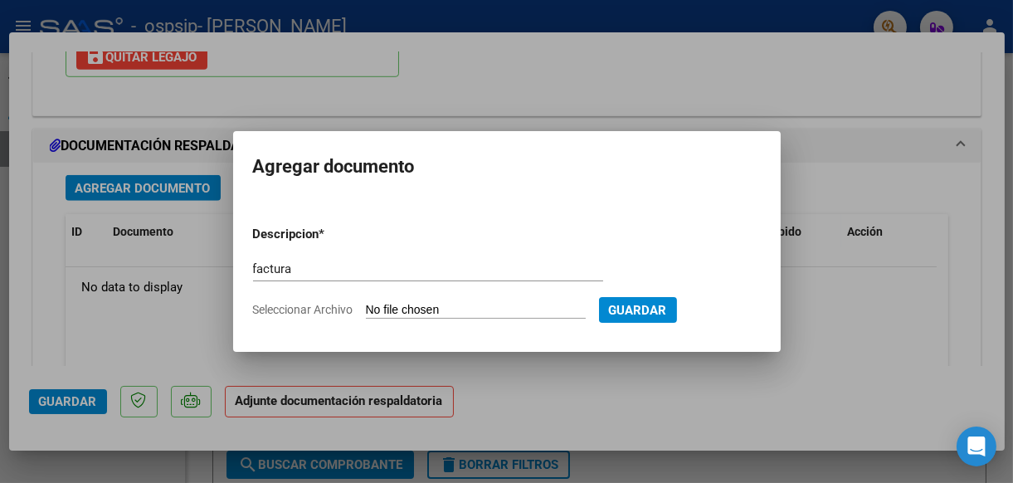
type input "C:\fakepath\romero b.pdf"
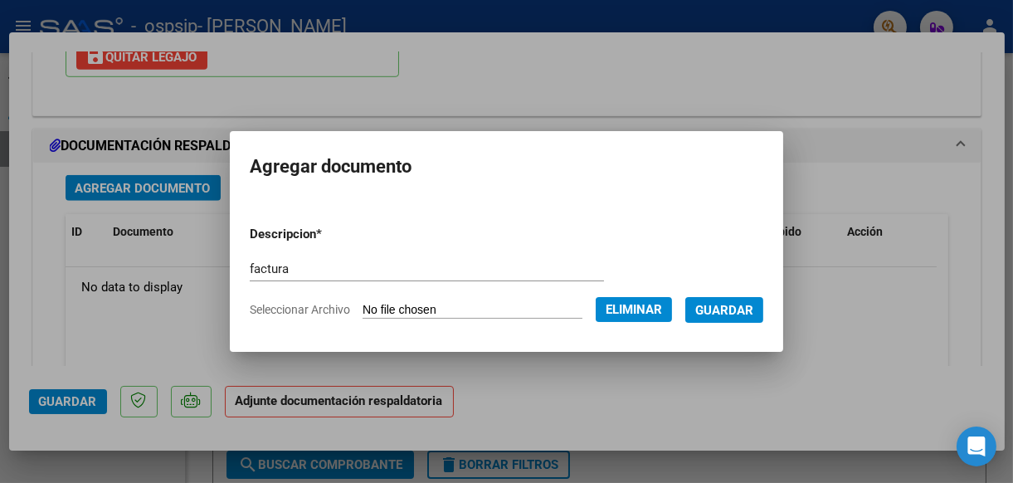
click at [751, 307] on span "Guardar" at bounding box center [724, 310] width 58 height 15
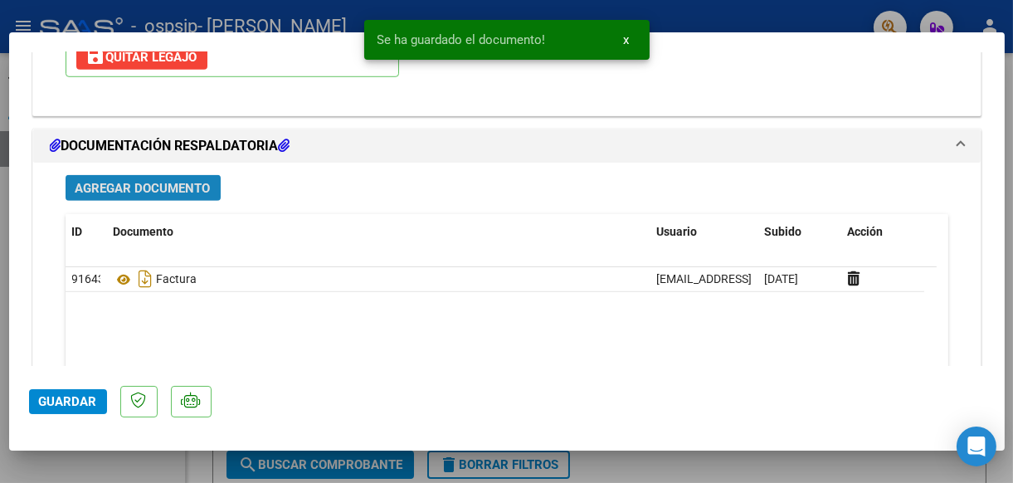
click at [148, 181] on span "Agregar Documento" at bounding box center [142, 188] width 135 height 15
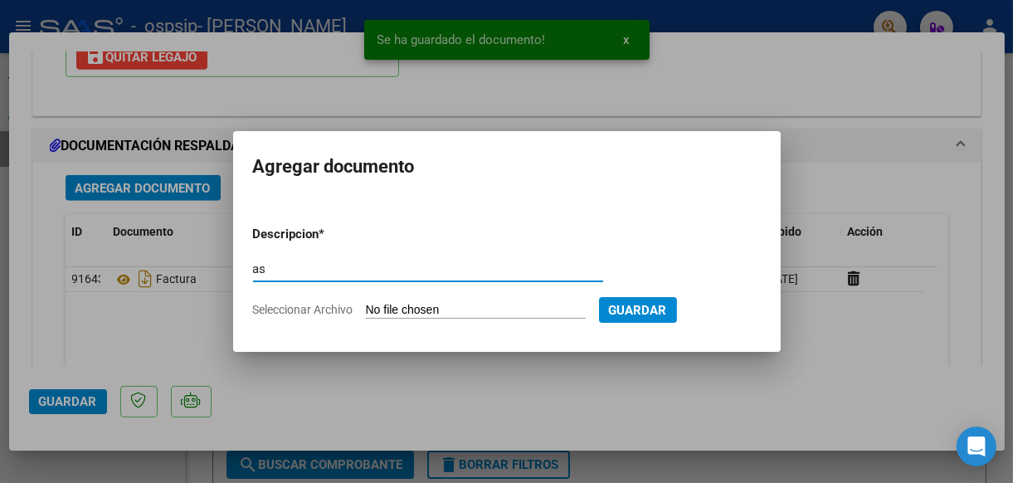
type input "asistencia"
click at [411, 312] on input "Seleccionar Archivo" at bounding box center [476, 311] width 220 height 16
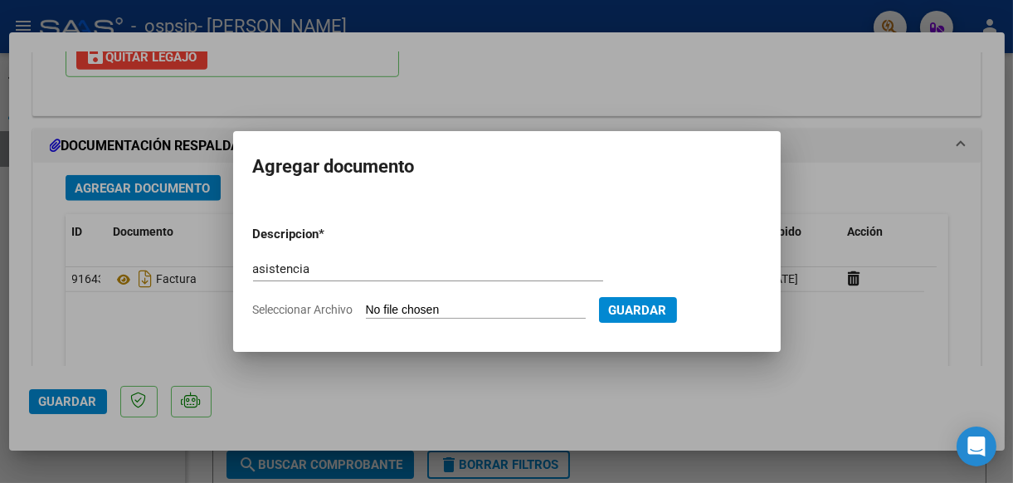
type input "C:\fakepath\Bautista Romero.pdf"
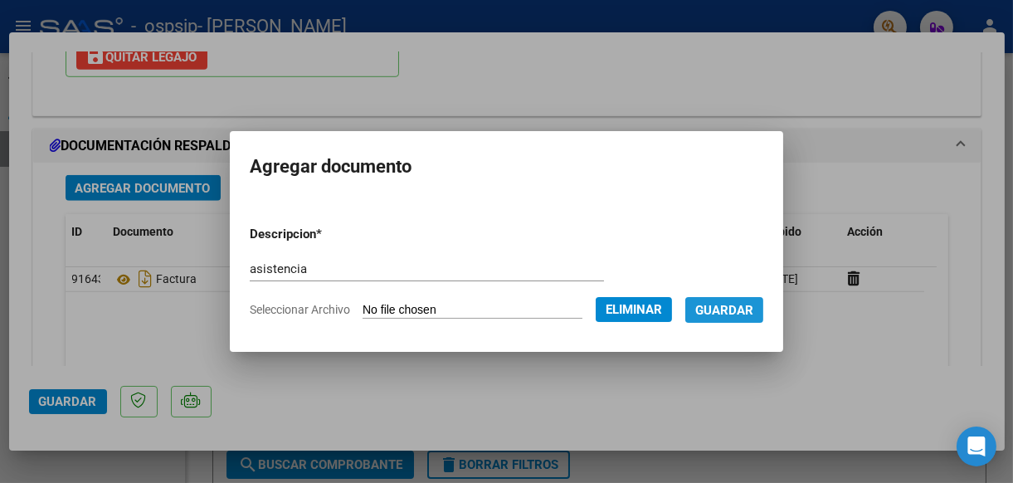
click at [745, 309] on span "Guardar" at bounding box center [724, 310] width 58 height 15
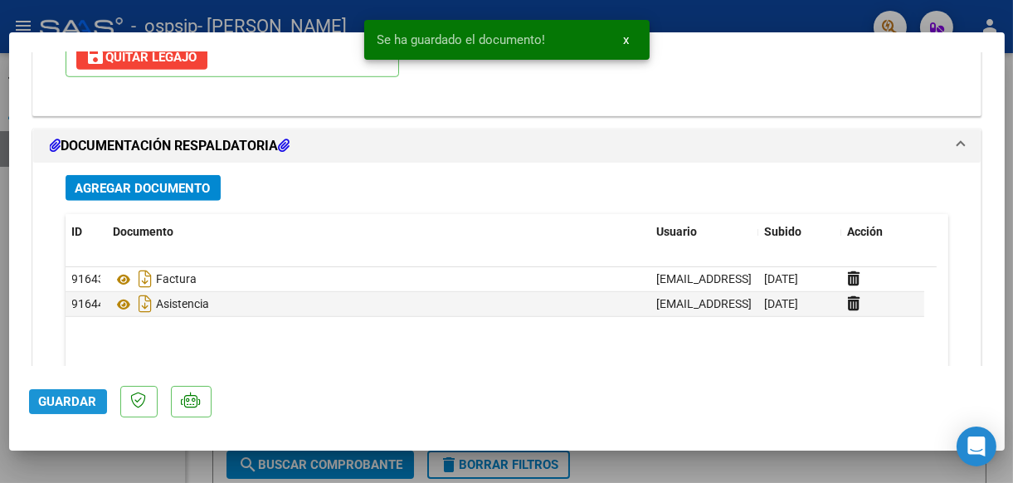
click at [64, 402] on span "Guardar" at bounding box center [68, 401] width 58 height 15
click at [104, 465] on div at bounding box center [506, 241] width 1013 height 483
type input "$ 0,00"
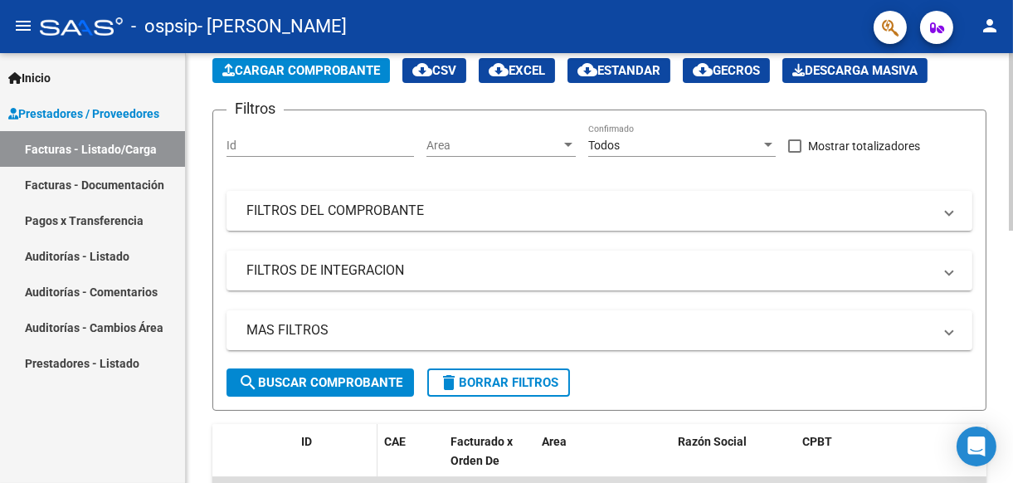
scroll to position [0, 0]
